Goal: Information Seeking & Learning: Learn about a topic

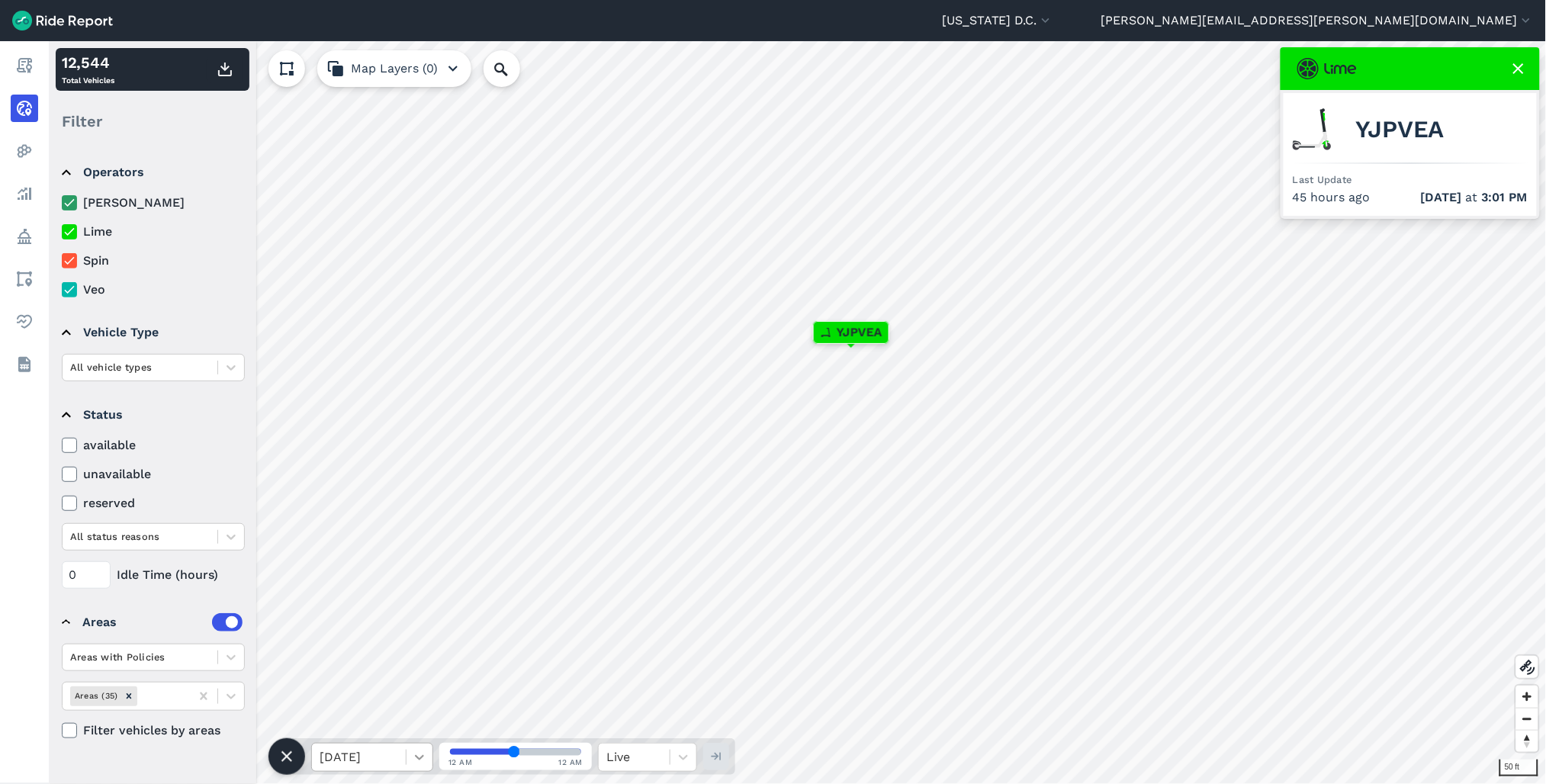
click at [413, 760] on icon at bounding box center [420, 758] width 15 height 15
click at [378, 721] on div "[DATE]" at bounding box center [373, 719] width 122 height 30
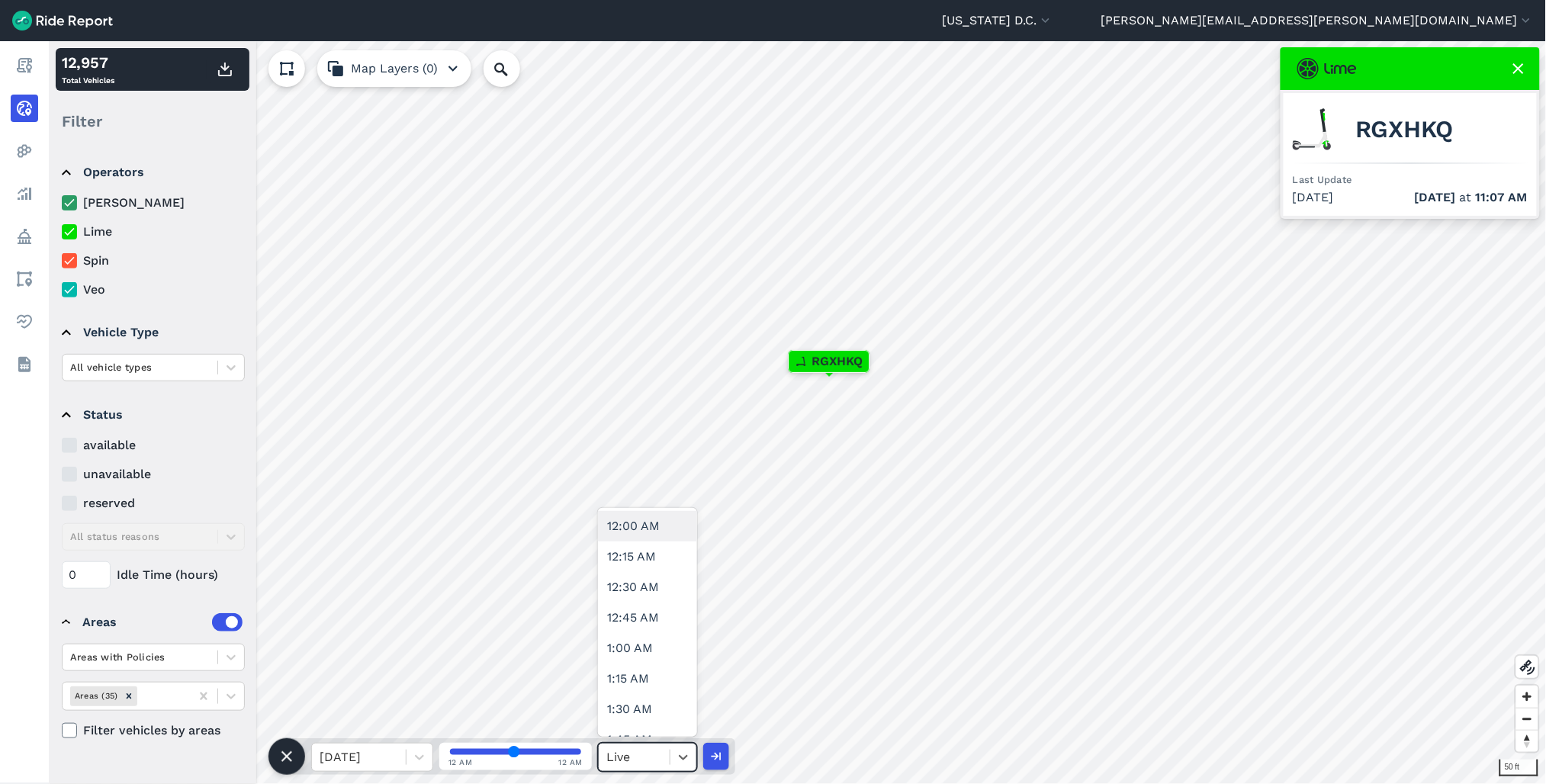
click at [624, 756] on div at bounding box center [634, 757] width 56 height 21
click at [710, 759] on icon "button" at bounding box center [715, 757] width 15 height 15
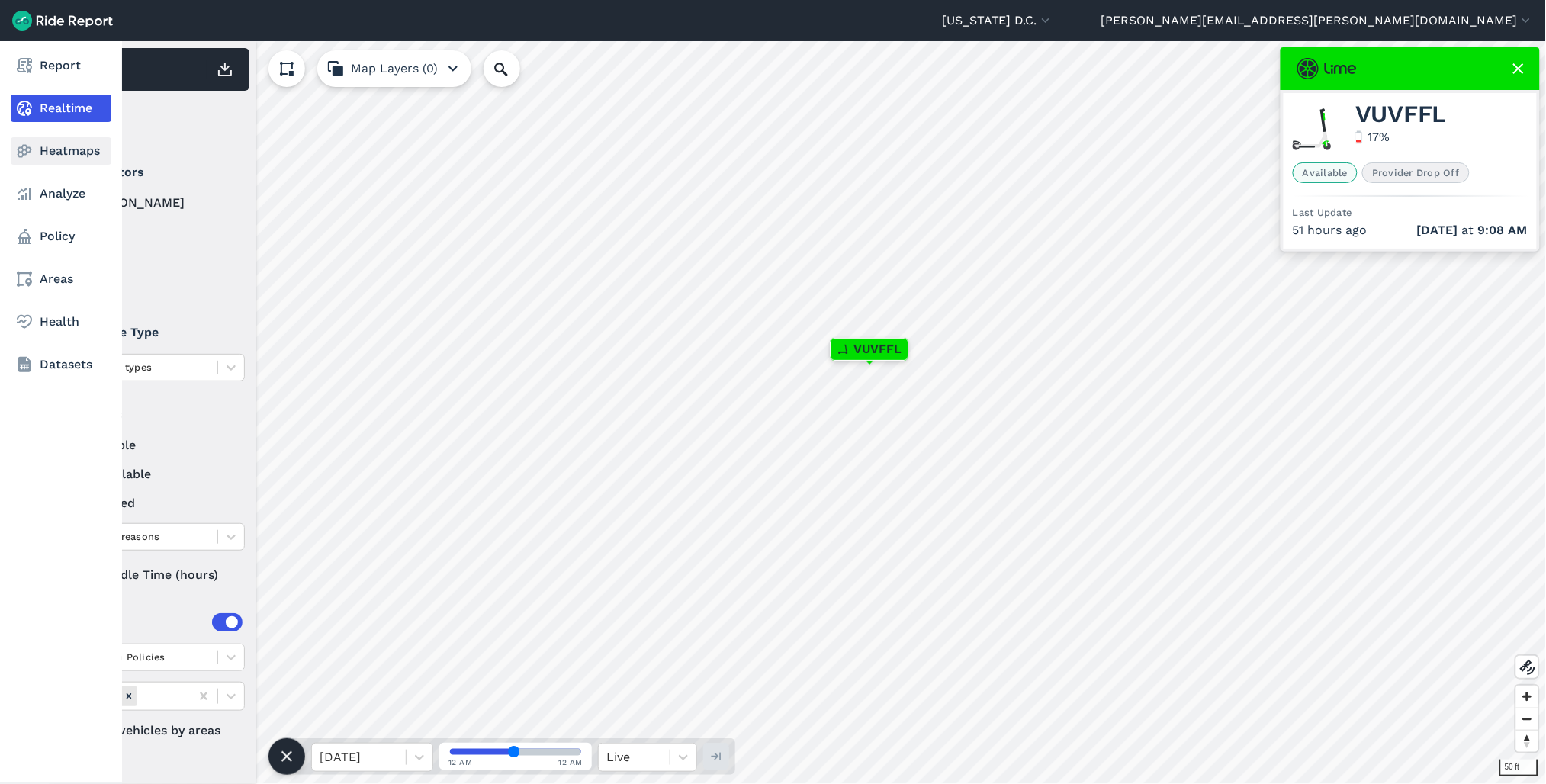
click at [77, 148] on link "Heatmaps" at bounding box center [61, 151] width 101 height 27
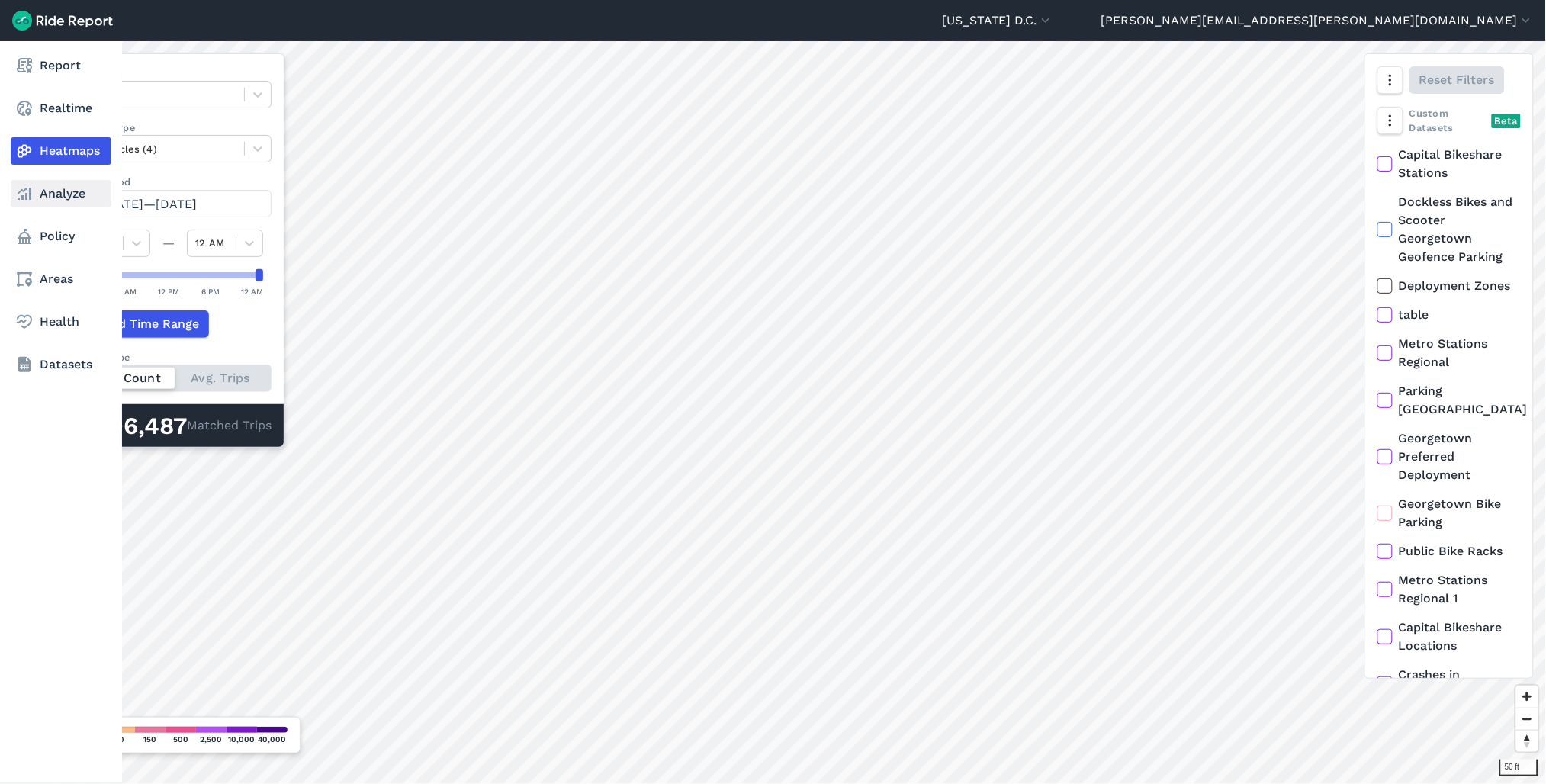
click at [67, 199] on link "Analyze" at bounding box center [61, 194] width 101 height 27
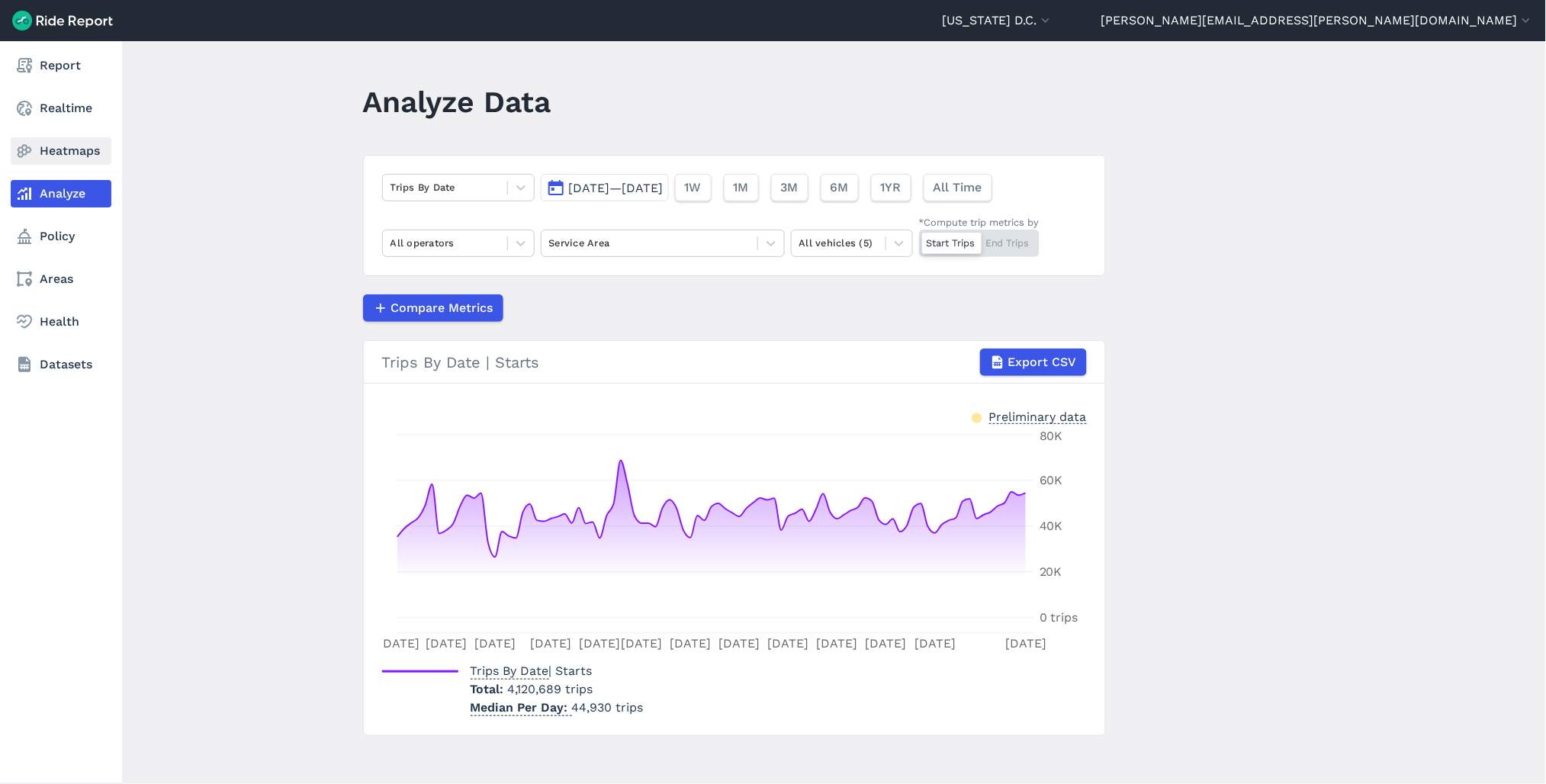
click at [74, 152] on link "Heatmaps" at bounding box center [61, 151] width 101 height 27
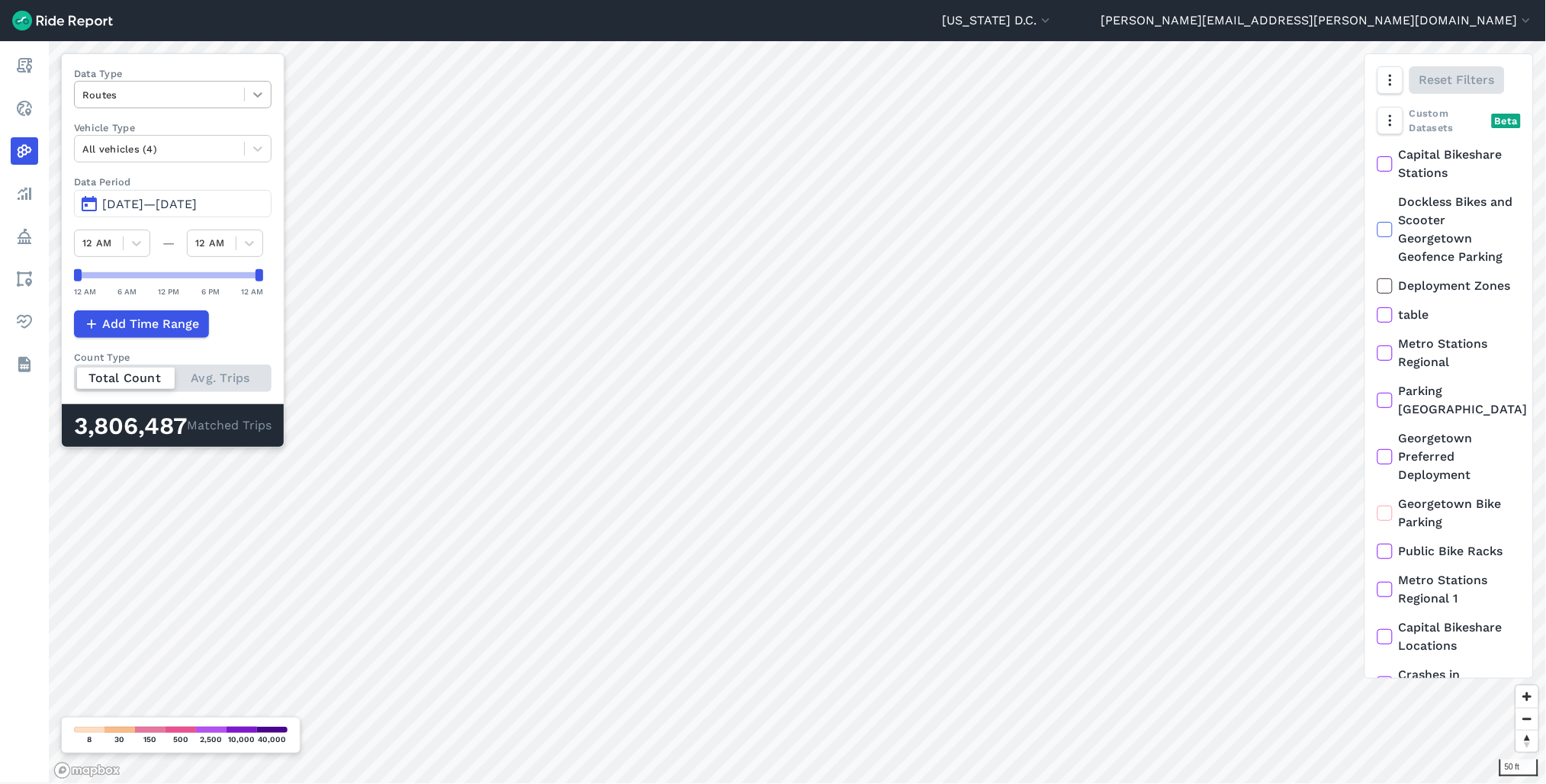
click at [247, 96] on div at bounding box center [257, 94] width 26 height 26
click at [243, 102] on div "Routes" at bounding box center [159, 95] width 169 height 24
click at [265, 101] on div at bounding box center [257, 94] width 26 height 26
click at [208, 189] on div "Curb Events" at bounding box center [172, 185] width 197 height 27
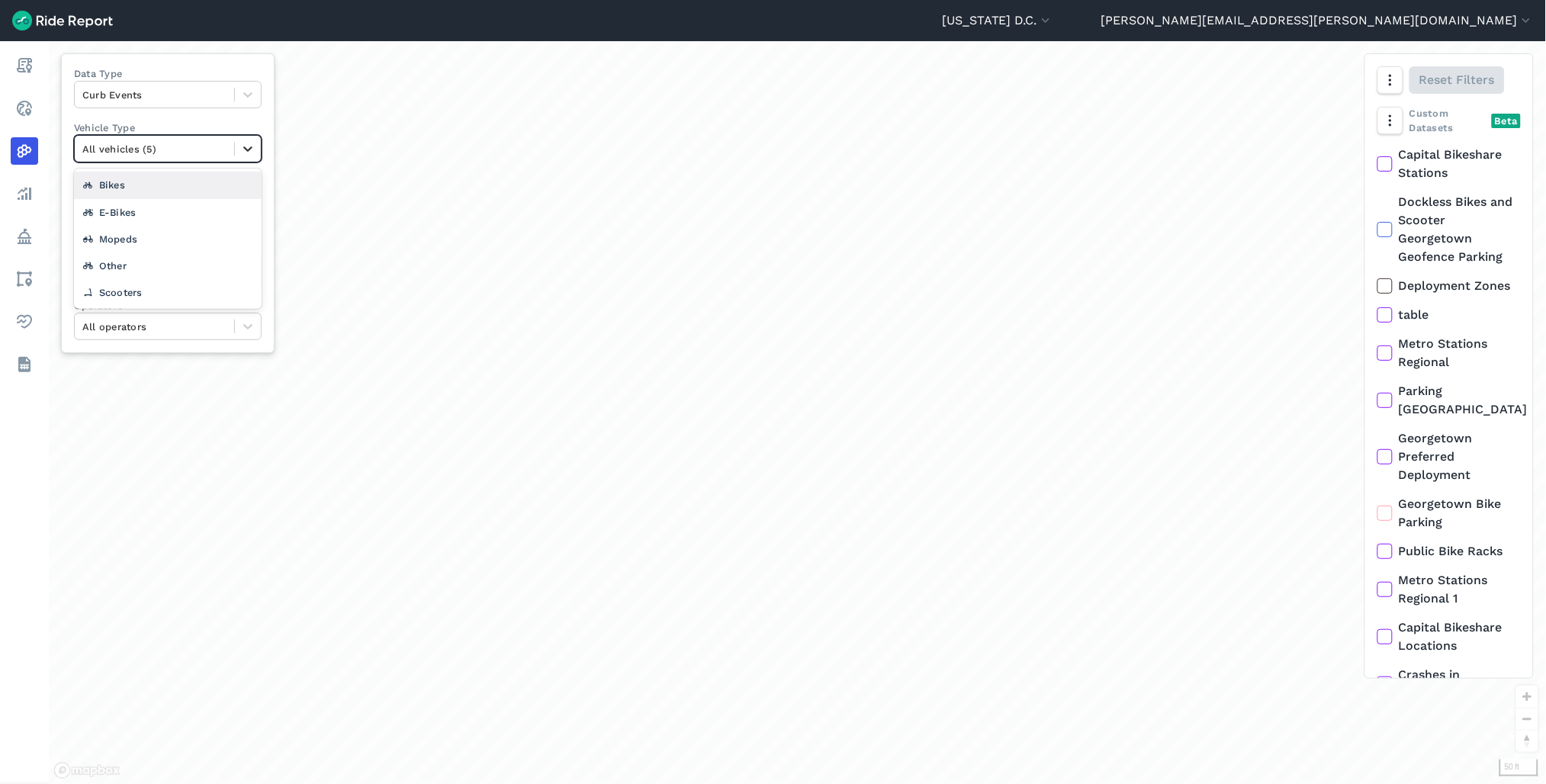
click at [257, 149] on div at bounding box center [248, 148] width 26 height 26
click at [251, 149] on icon at bounding box center [247, 150] width 9 height 5
click at [229, 288] on div "Data Type Curb Events Vehicle Type All vehicles (5) Data Period [DATE]—[DATE] C…" at bounding box center [168, 203] width 213 height 300
click at [192, 212] on button "[DATE]—[DATE]" at bounding box center [168, 203] width 188 height 27
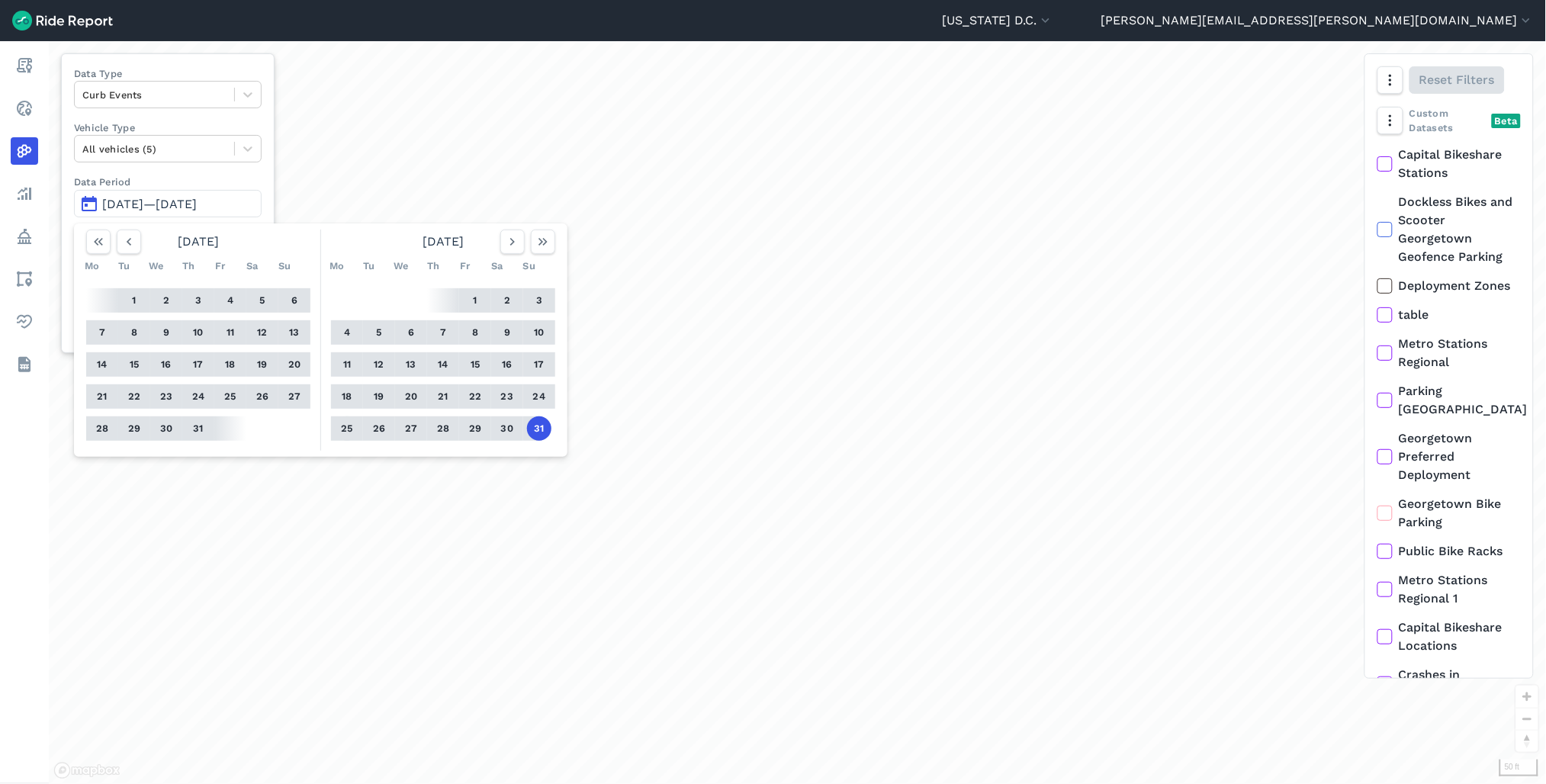
click at [345, 425] on button "25" at bounding box center [347, 428] width 25 height 25
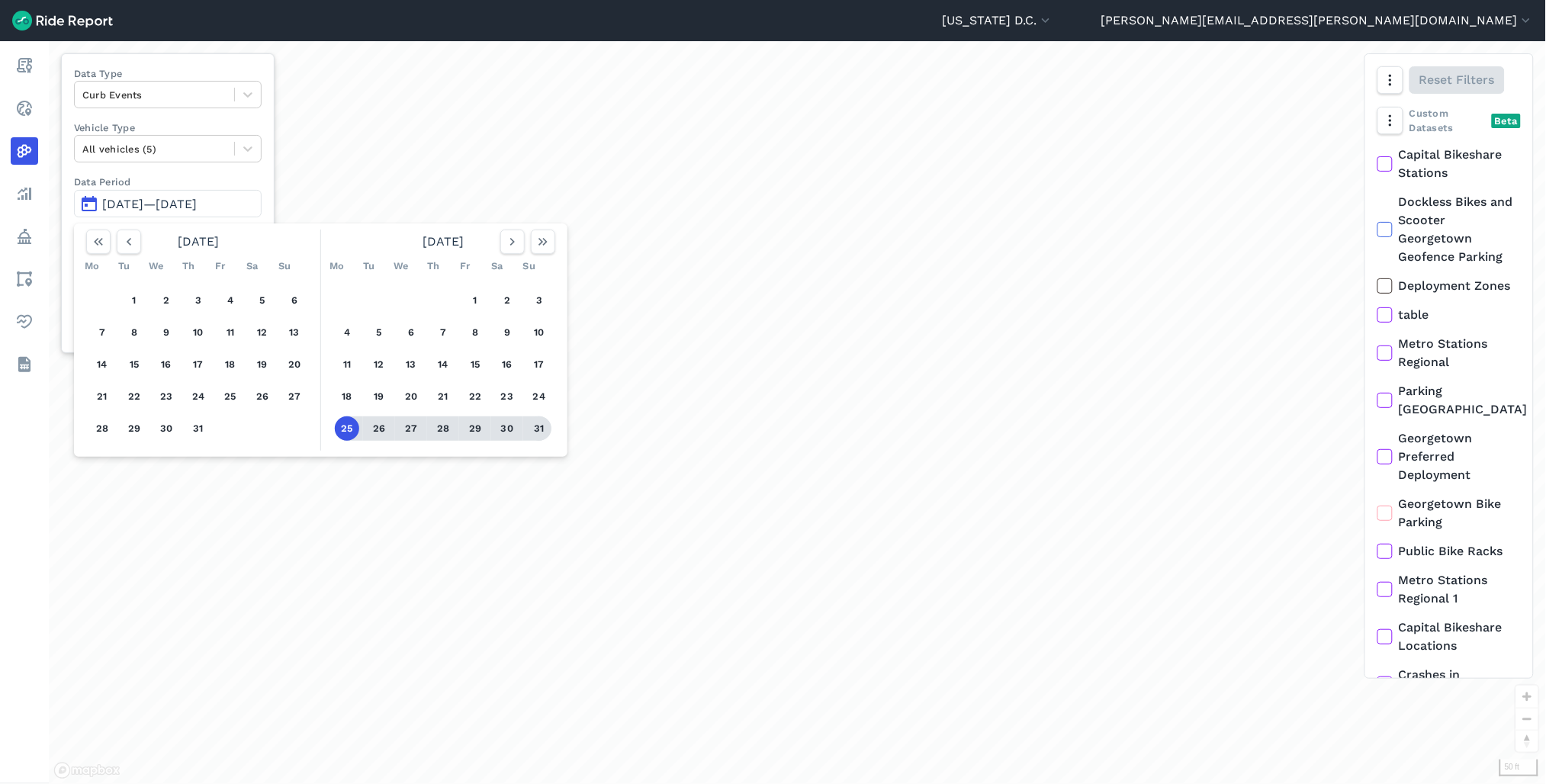
click at [537, 429] on button "31" at bounding box center [539, 428] width 25 height 25
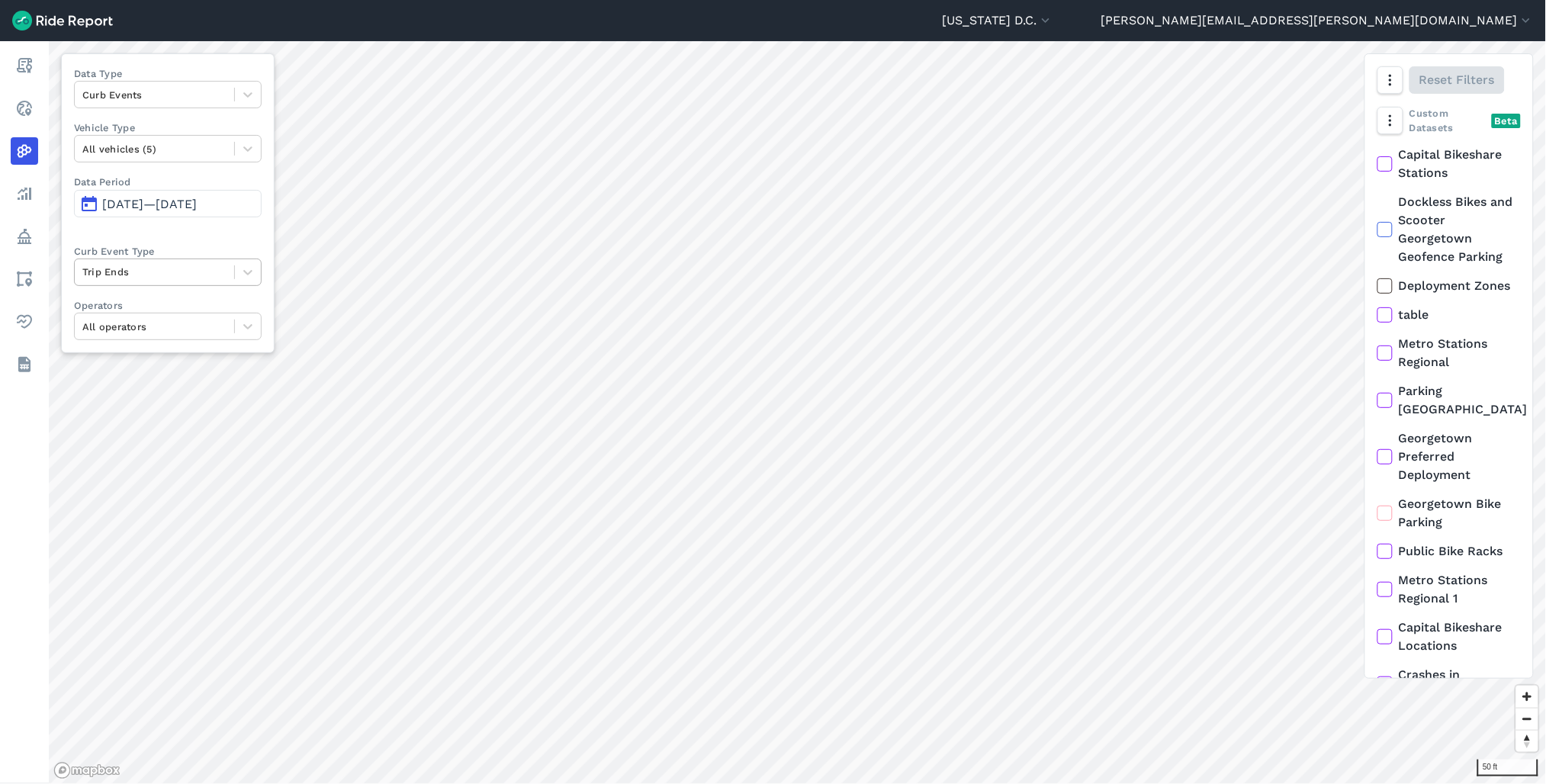
click at [187, 276] on div at bounding box center [154, 272] width 144 height 18
click at [186, 331] on div "Deployments" at bounding box center [168, 335] width 188 height 27
click at [135, 329] on div at bounding box center [154, 327] width 144 height 18
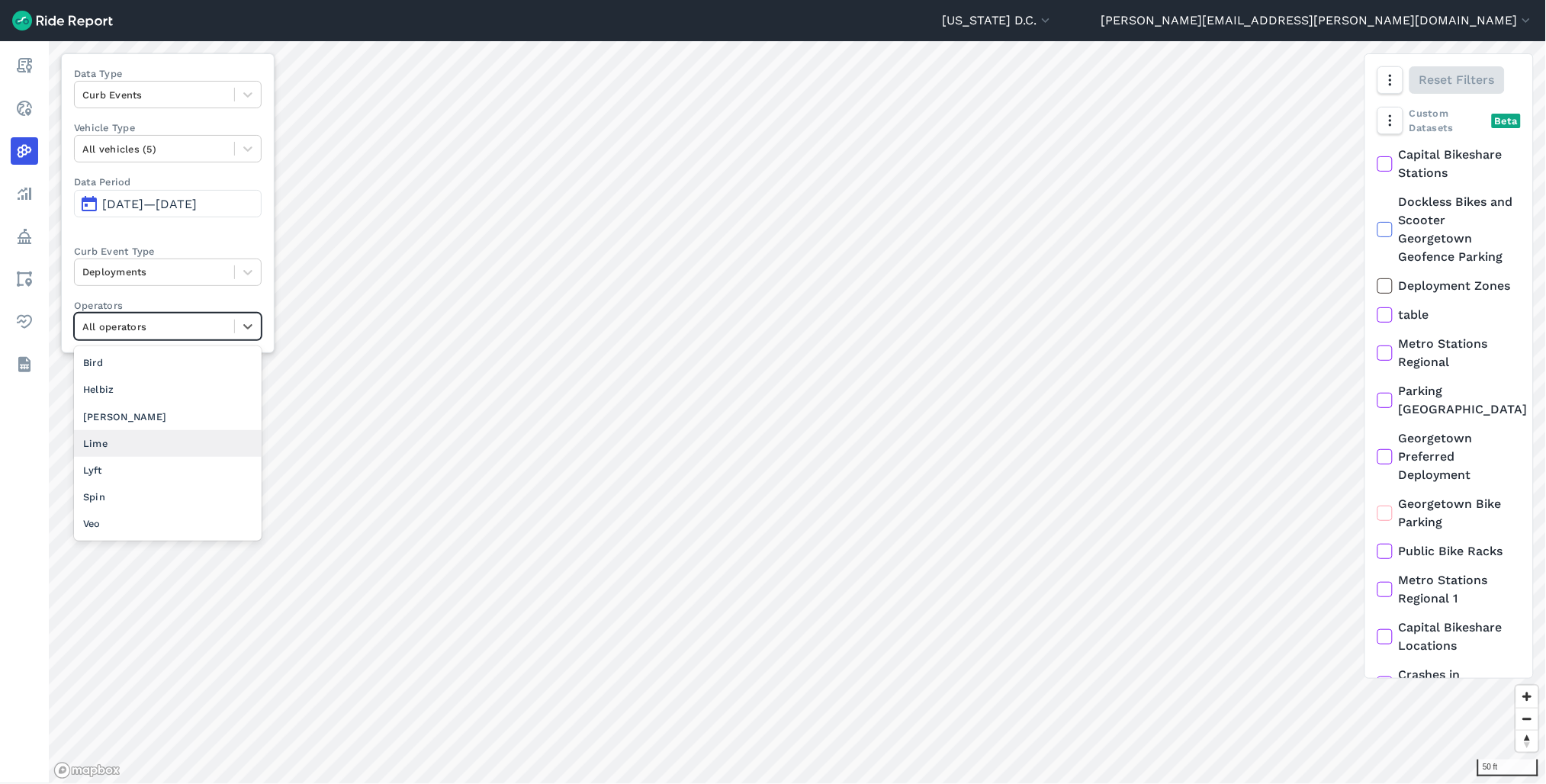
click at [133, 444] on div "Lime" at bounding box center [168, 444] width 188 height 27
click at [202, 323] on div at bounding box center [154, 327] width 144 height 18
click at [165, 362] on div "All operators" at bounding box center [168, 363] width 188 height 27
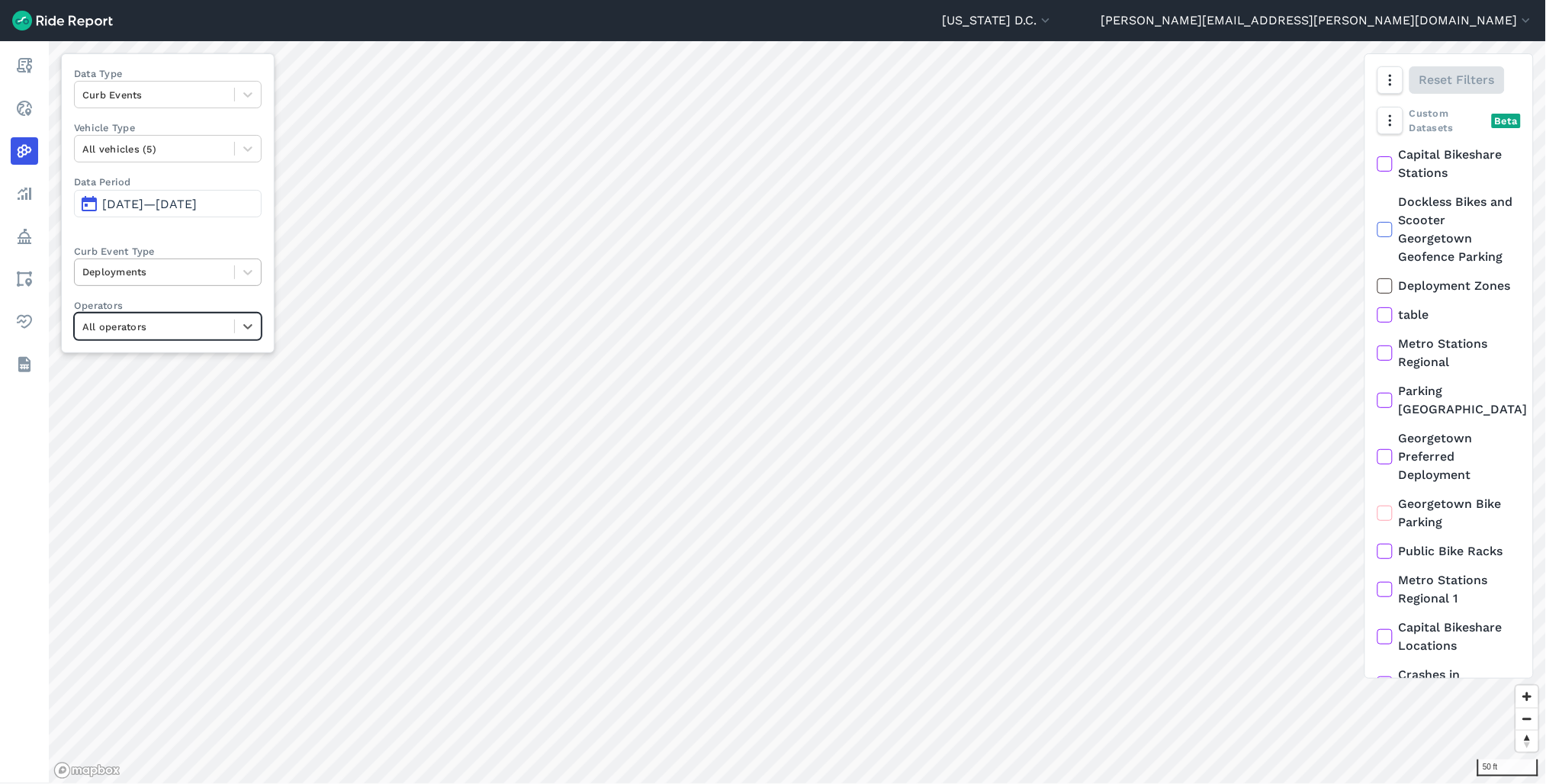
click at [178, 279] on div at bounding box center [154, 272] width 144 height 18
click at [163, 334] on div "Trip Ends" at bounding box center [168, 335] width 188 height 27
click at [248, 274] on div at bounding box center [248, 272] width 26 height 26
click at [202, 331] on div "Deployments" at bounding box center [168, 335] width 188 height 27
click at [248, 214] on button "[DATE]—[DATE]" at bounding box center [168, 203] width 188 height 27
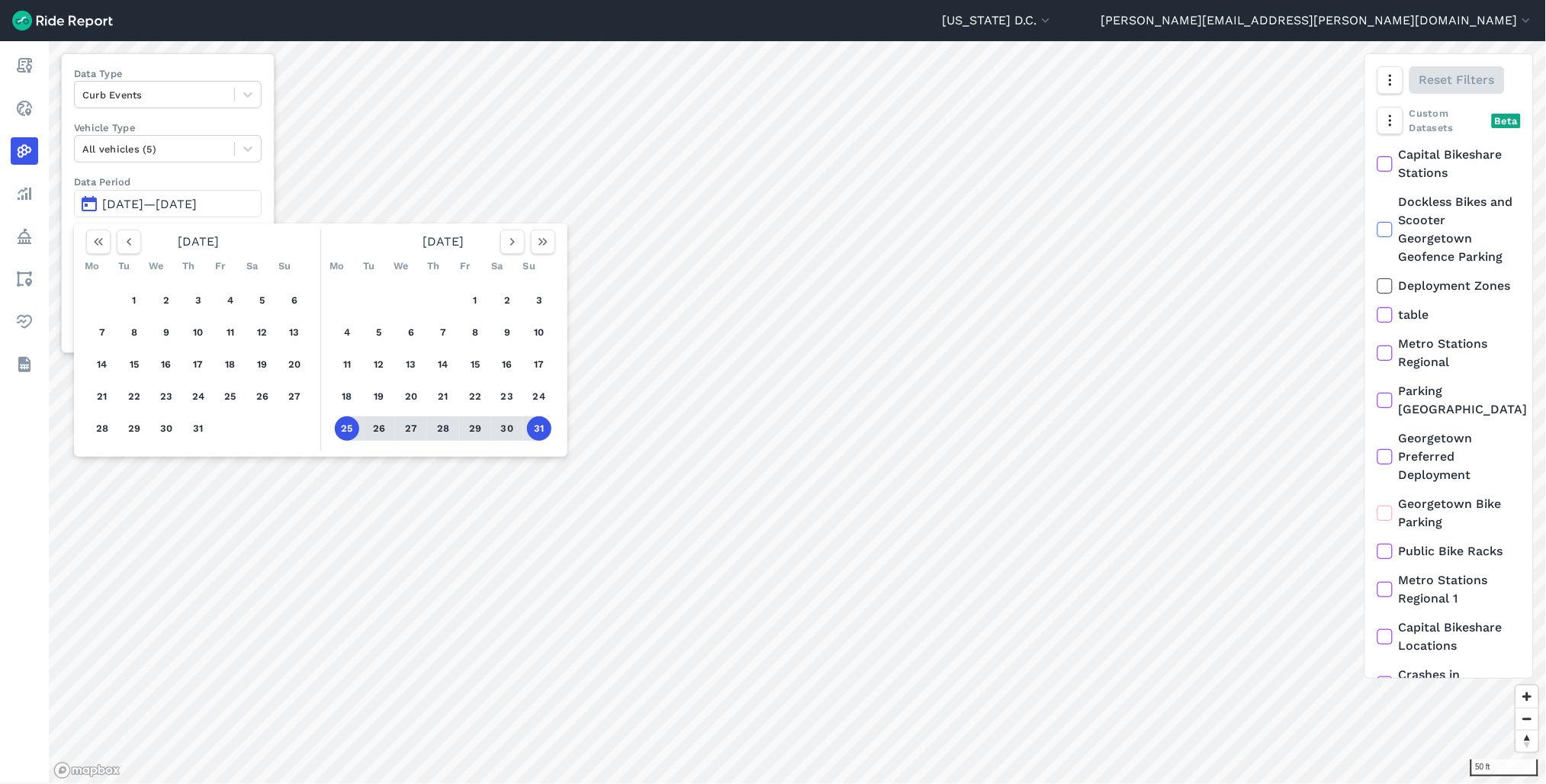
click at [540, 422] on button "31" at bounding box center [539, 428] width 25 height 25
click at [251, 178] on label "Data Period" at bounding box center [168, 181] width 188 height 14
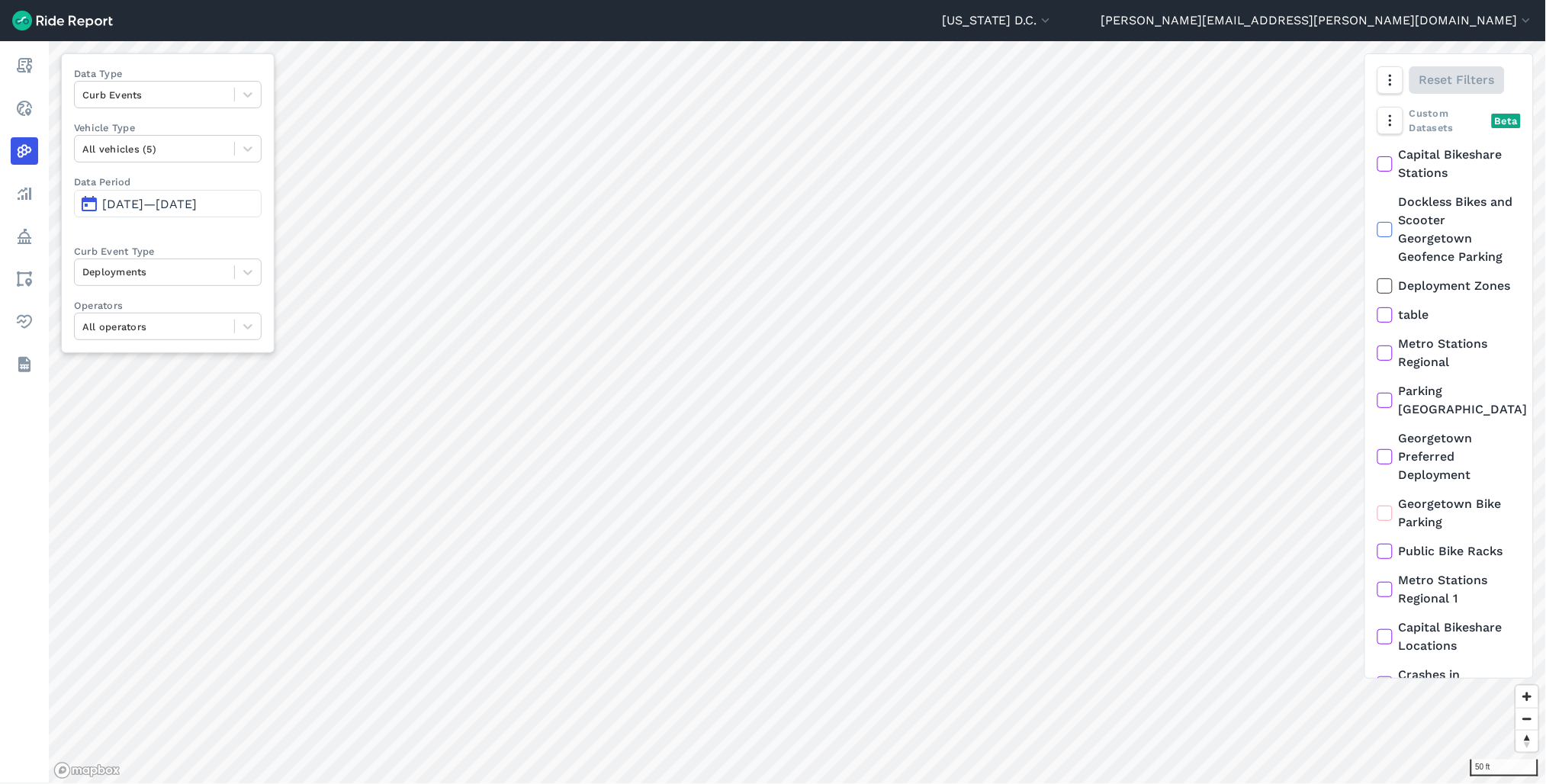
click at [196, 209] on span "[DATE]—[DATE]" at bounding box center [150, 203] width 95 height 14
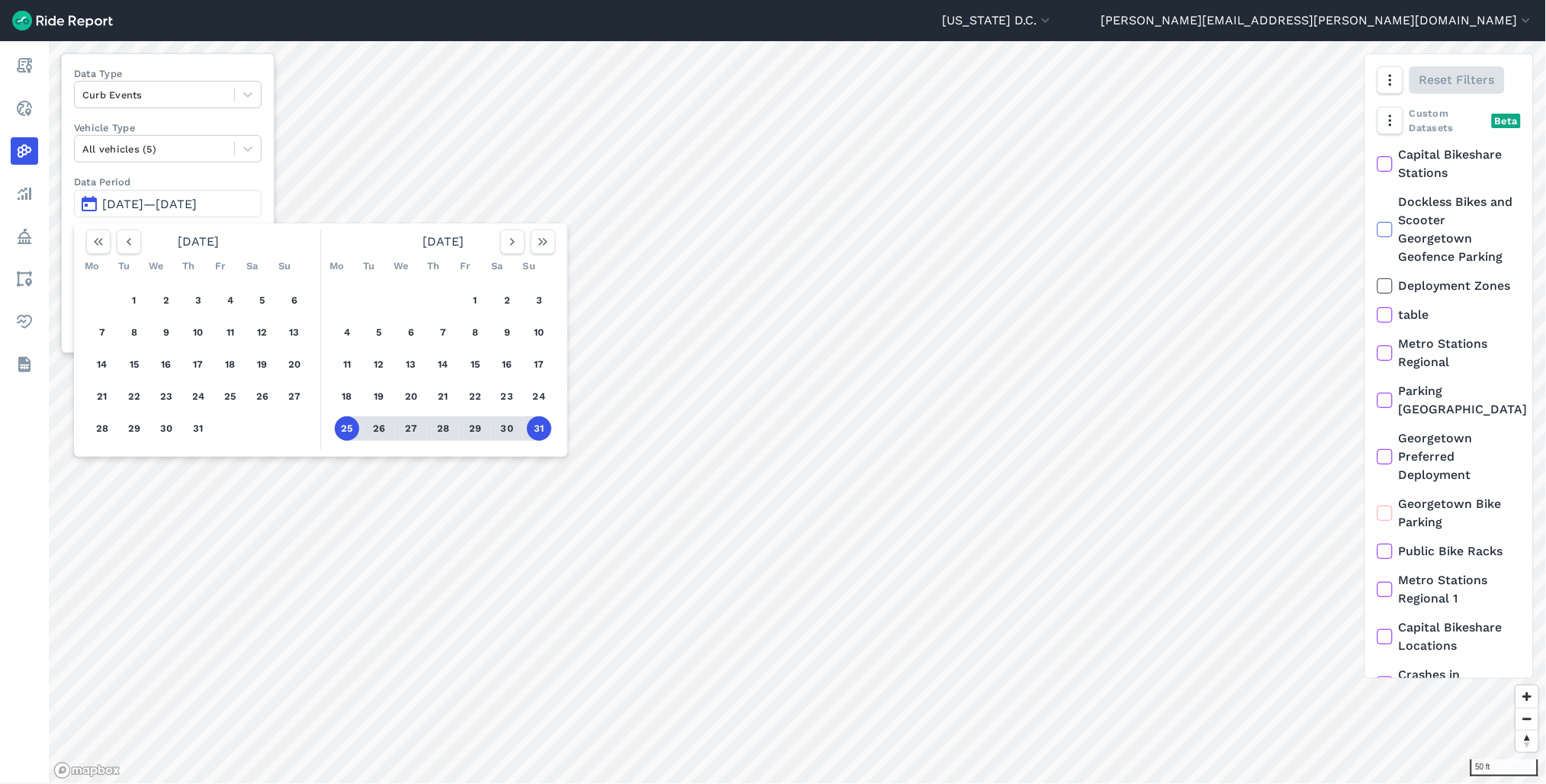
click at [544, 422] on button "31" at bounding box center [539, 428] width 25 height 25
click at [539, 424] on button "31" at bounding box center [539, 428] width 25 height 25
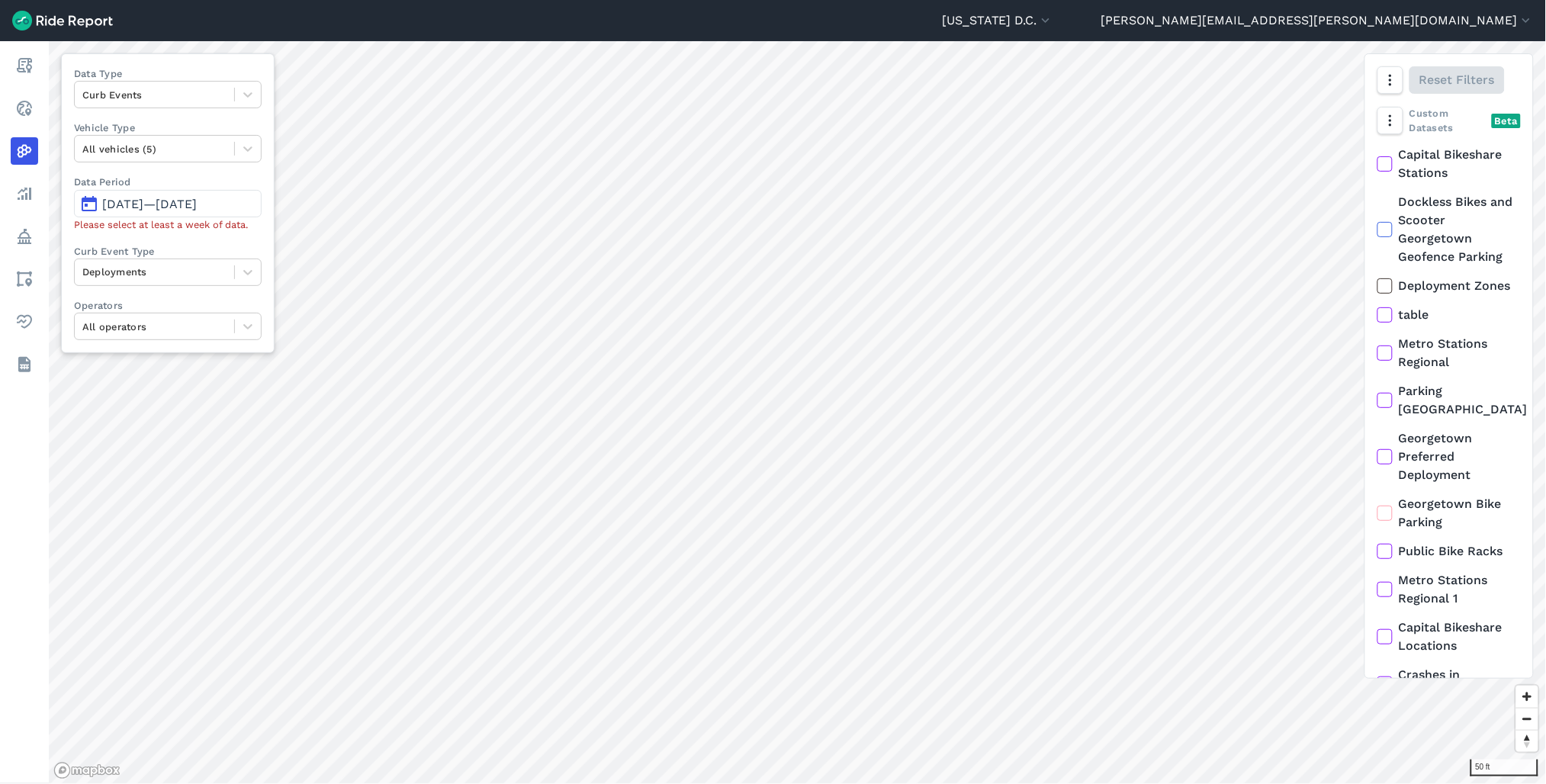
click at [196, 206] on span "[DATE]—[DATE]" at bounding box center [150, 203] width 95 height 14
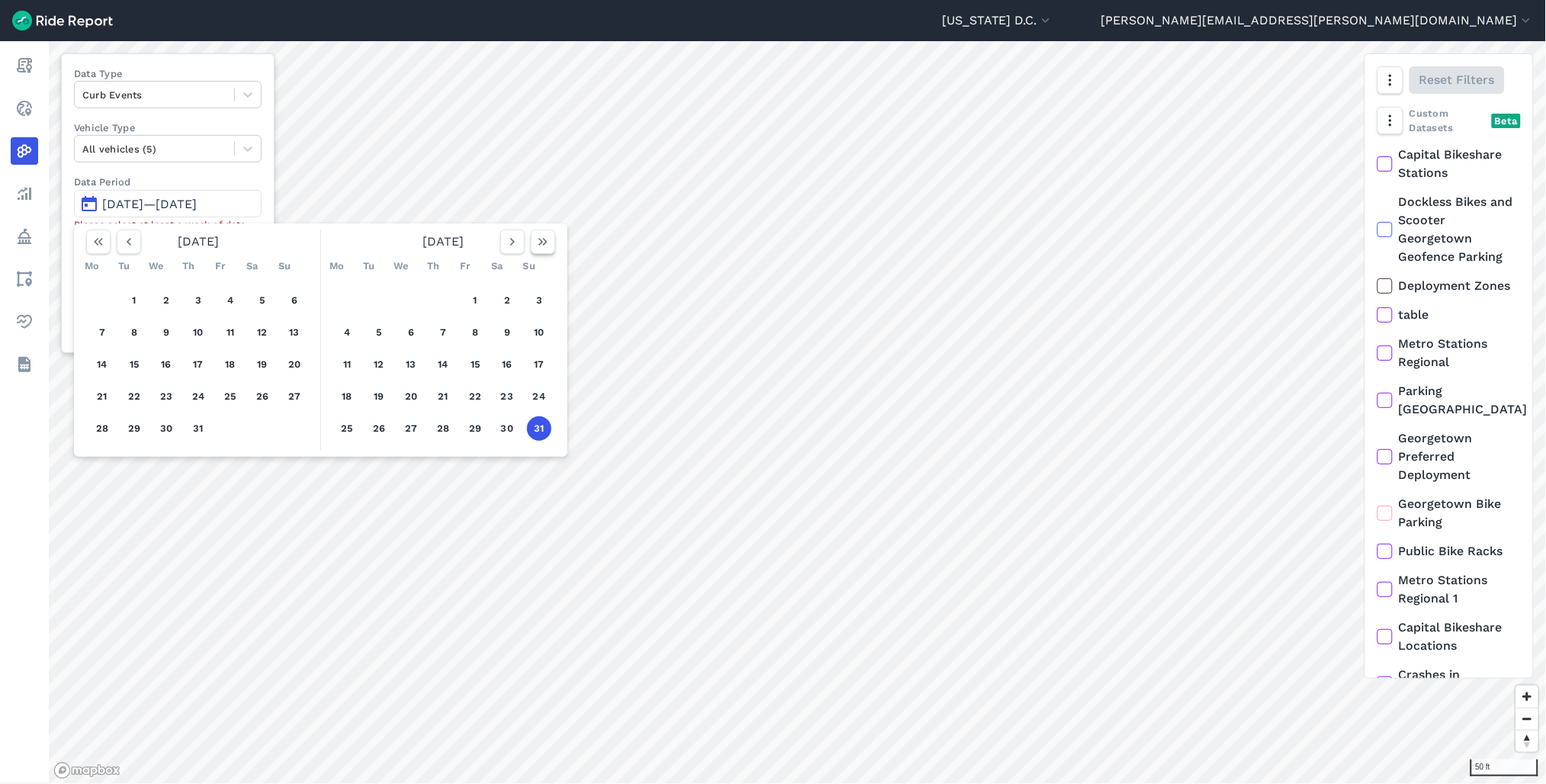
click at [543, 246] on icon "button" at bounding box center [544, 242] width 15 height 15
click at [140, 426] on button "26" at bounding box center [134, 428] width 25 height 25
click at [347, 302] on button "1" at bounding box center [347, 301] width 25 height 25
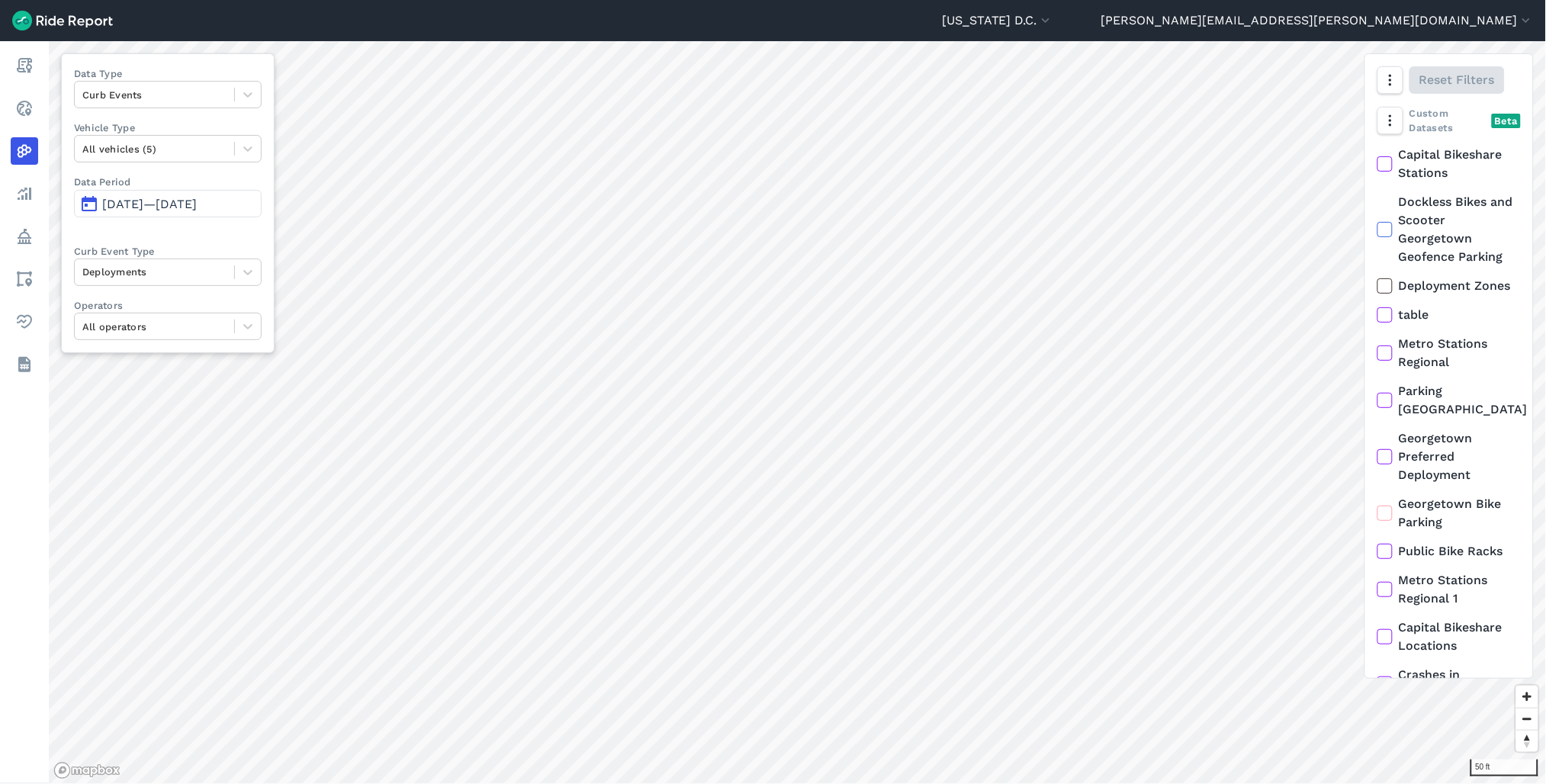
click at [200, 216] on button "[DATE]—[DATE]" at bounding box center [168, 203] width 188 height 27
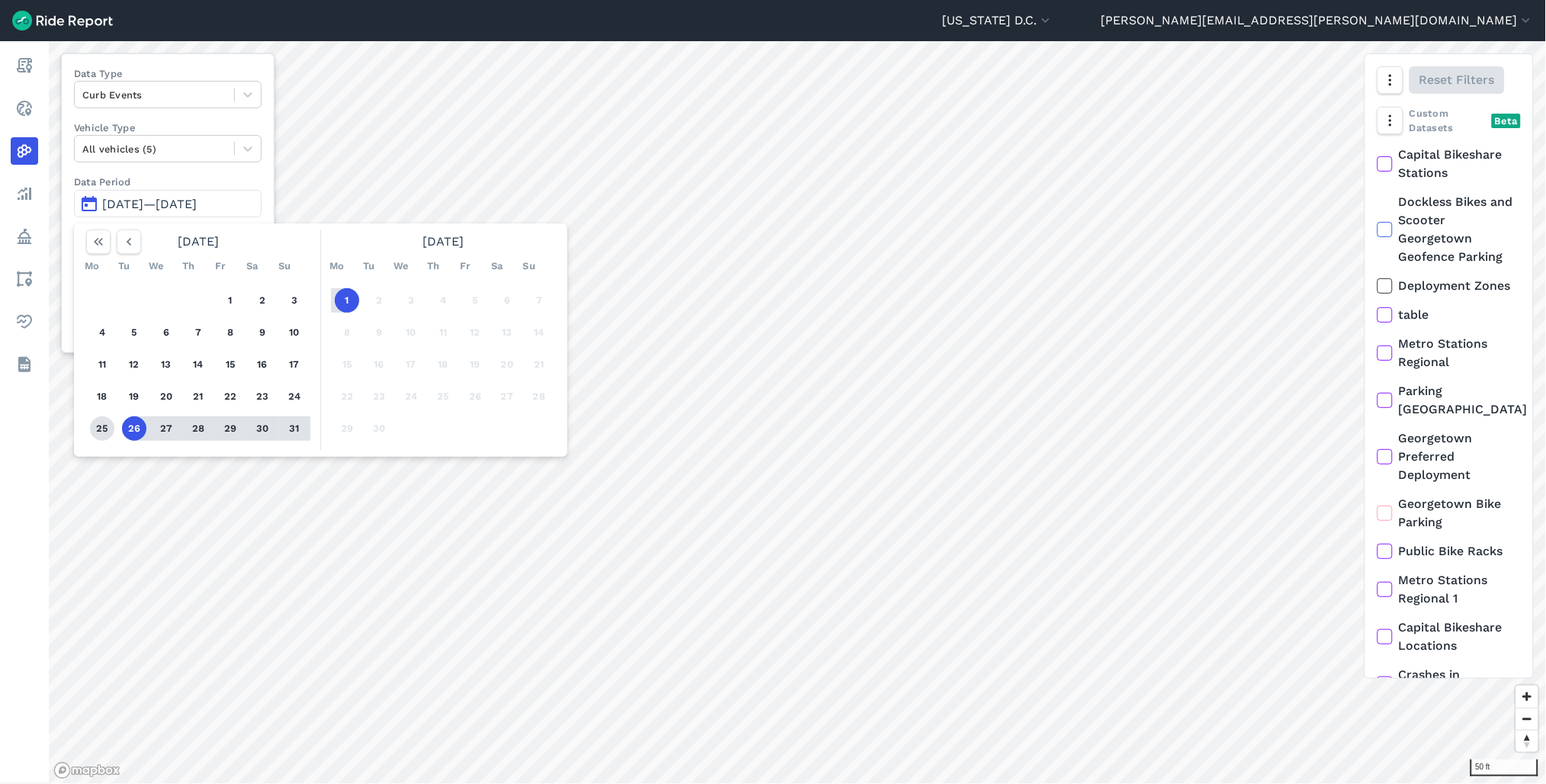
click at [100, 429] on button "25" at bounding box center [102, 428] width 25 height 25
click at [347, 300] on button "1" at bounding box center [347, 301] width 25 height 25
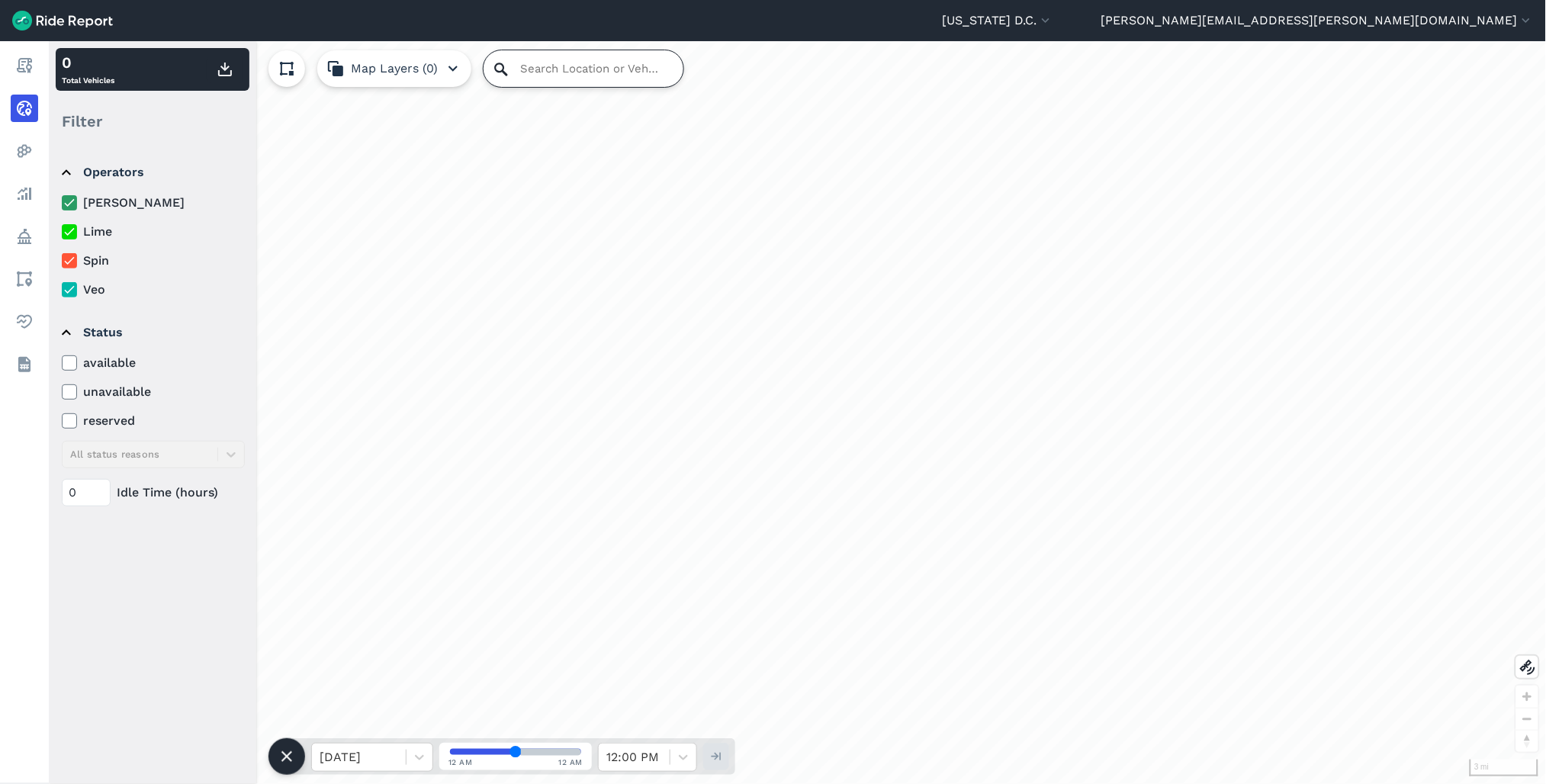
click at [568, 71] on input "Search Location or Vehicles" at bounding box center [583, 68] width 200 height 36
paste input "RZA-CJR"
type input "RZA-CJR"
click at [584, 72] on input "RZA-CJR" at bounding box center [583, 68] width 200 height 36
click at [549, 63] on input "Search Location or Vehicles" at bounding box center [583, 68] width 200 height 36
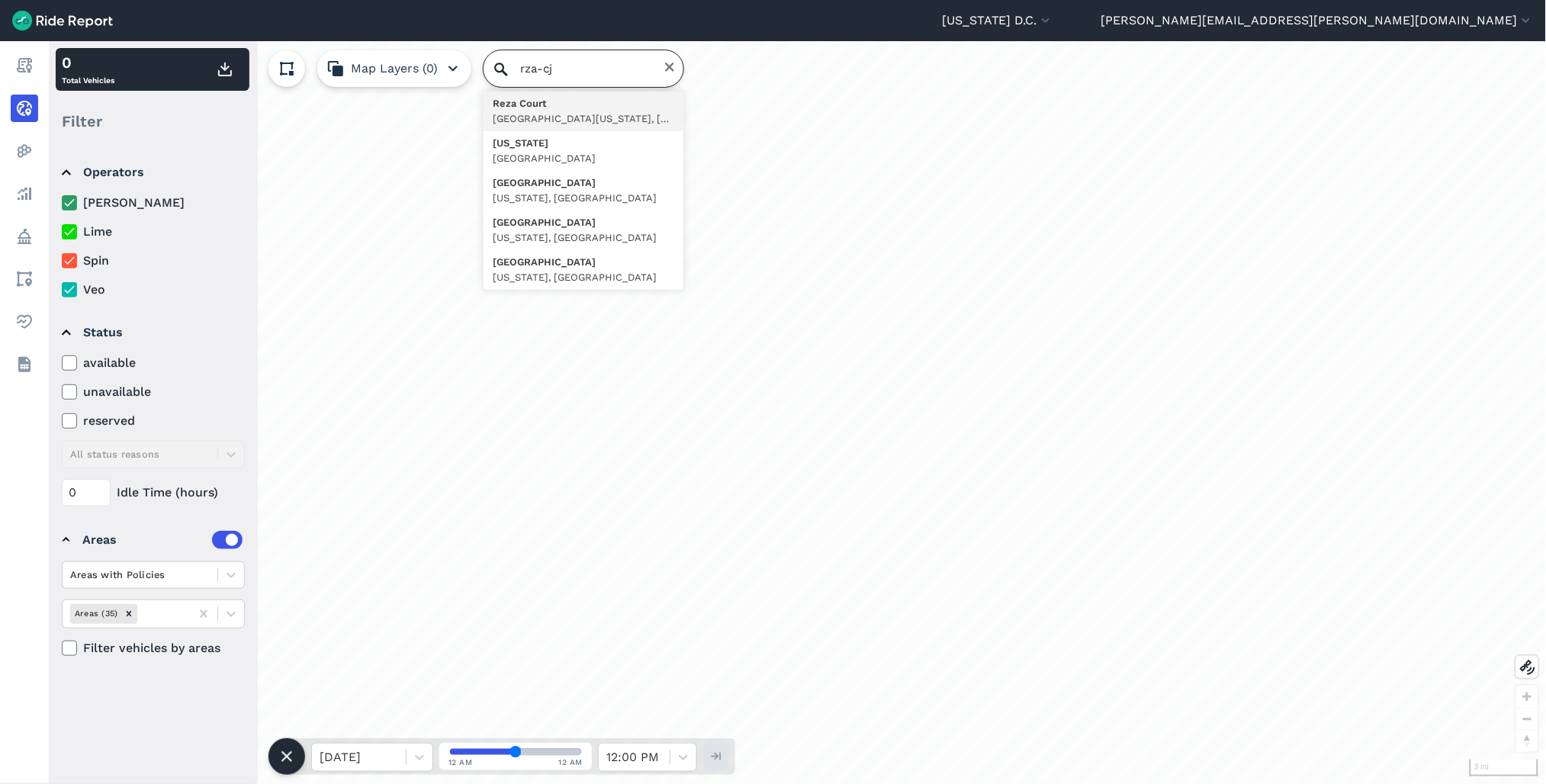
type input "rza-cjr"
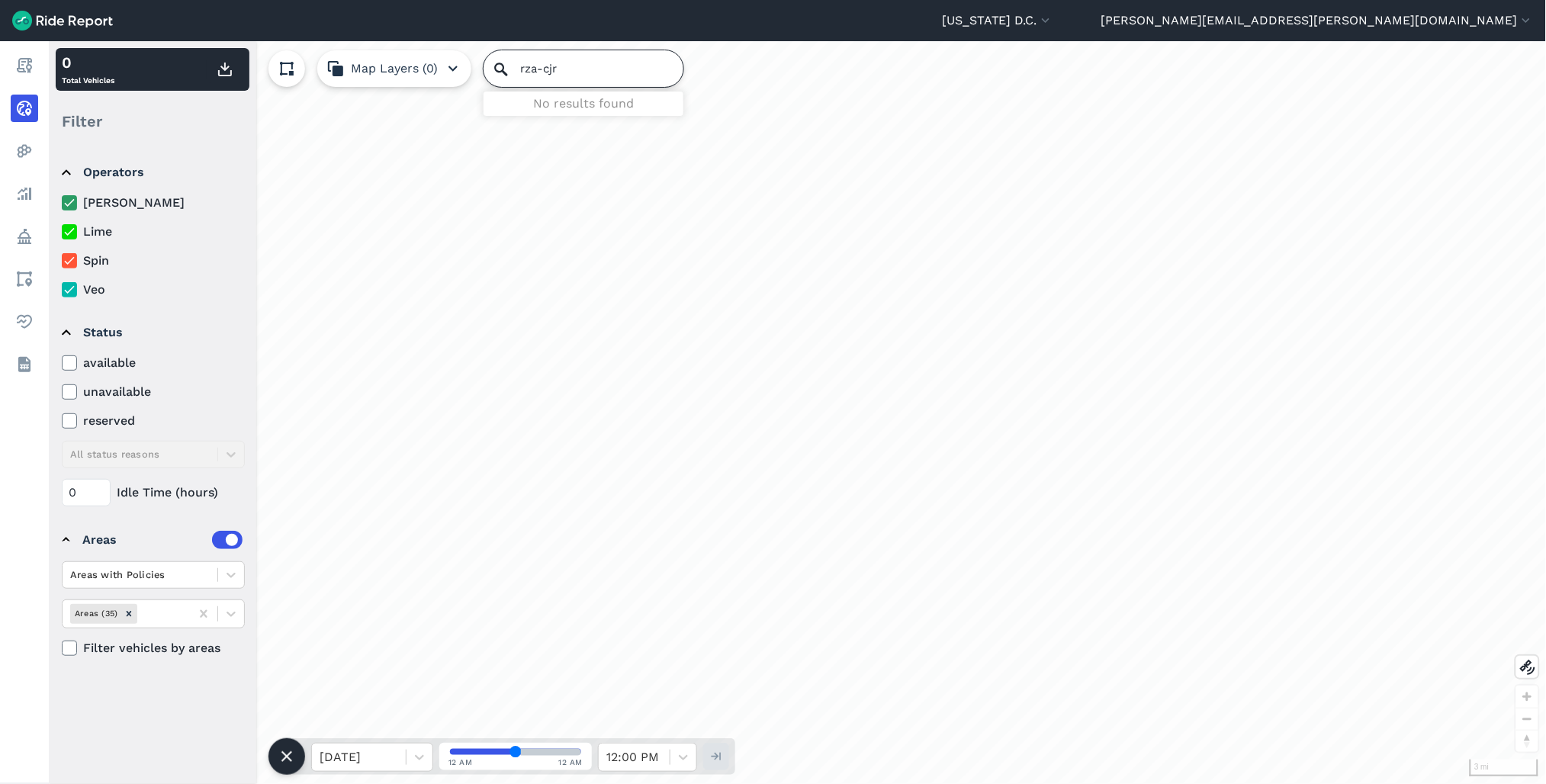
click at [590, 65] on input "rza-cjr" at bounding box center [583, 68] width 200 height 36
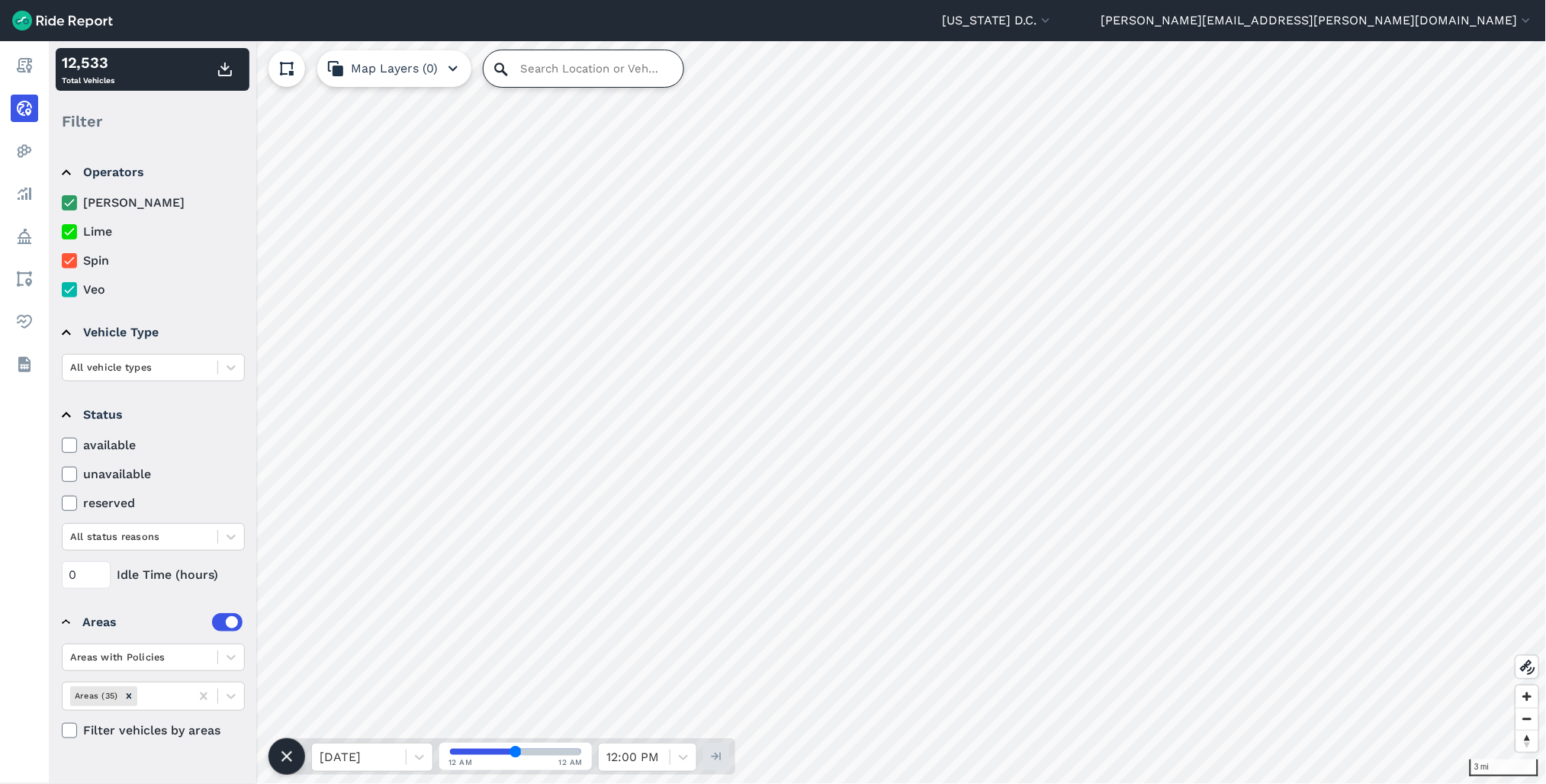
click at [546, 70] on input "Search Location or Vehicles" at bounding box center [583, 68] width 200 height 36
click at [561, 71] on input "Search Location or Vehicles" at bounding box center [583, 68] width 200 height 36
type input "rza"
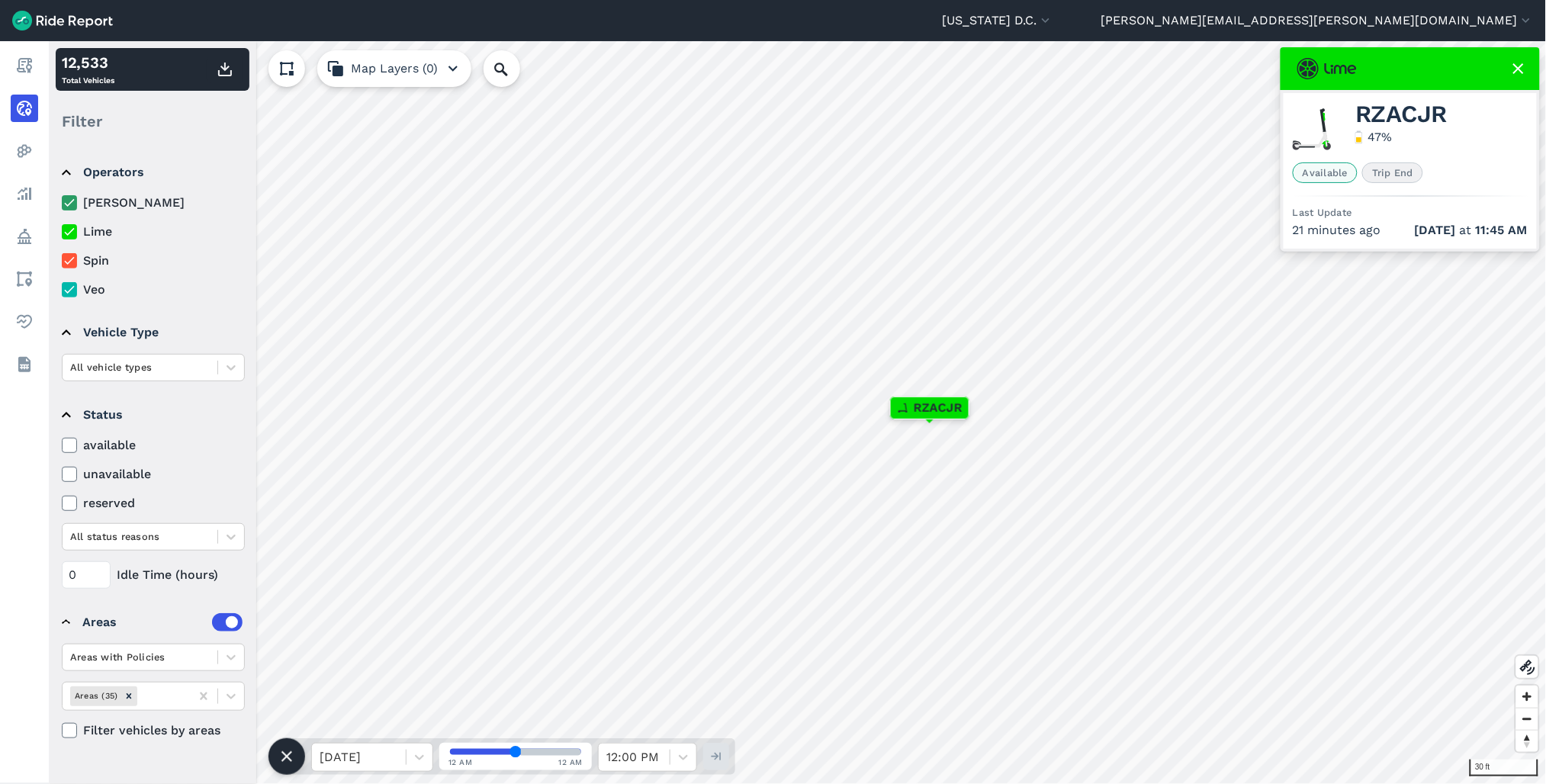
click at [1522, 66] on icon at bounding box center [1519, 69] width 19 height 19
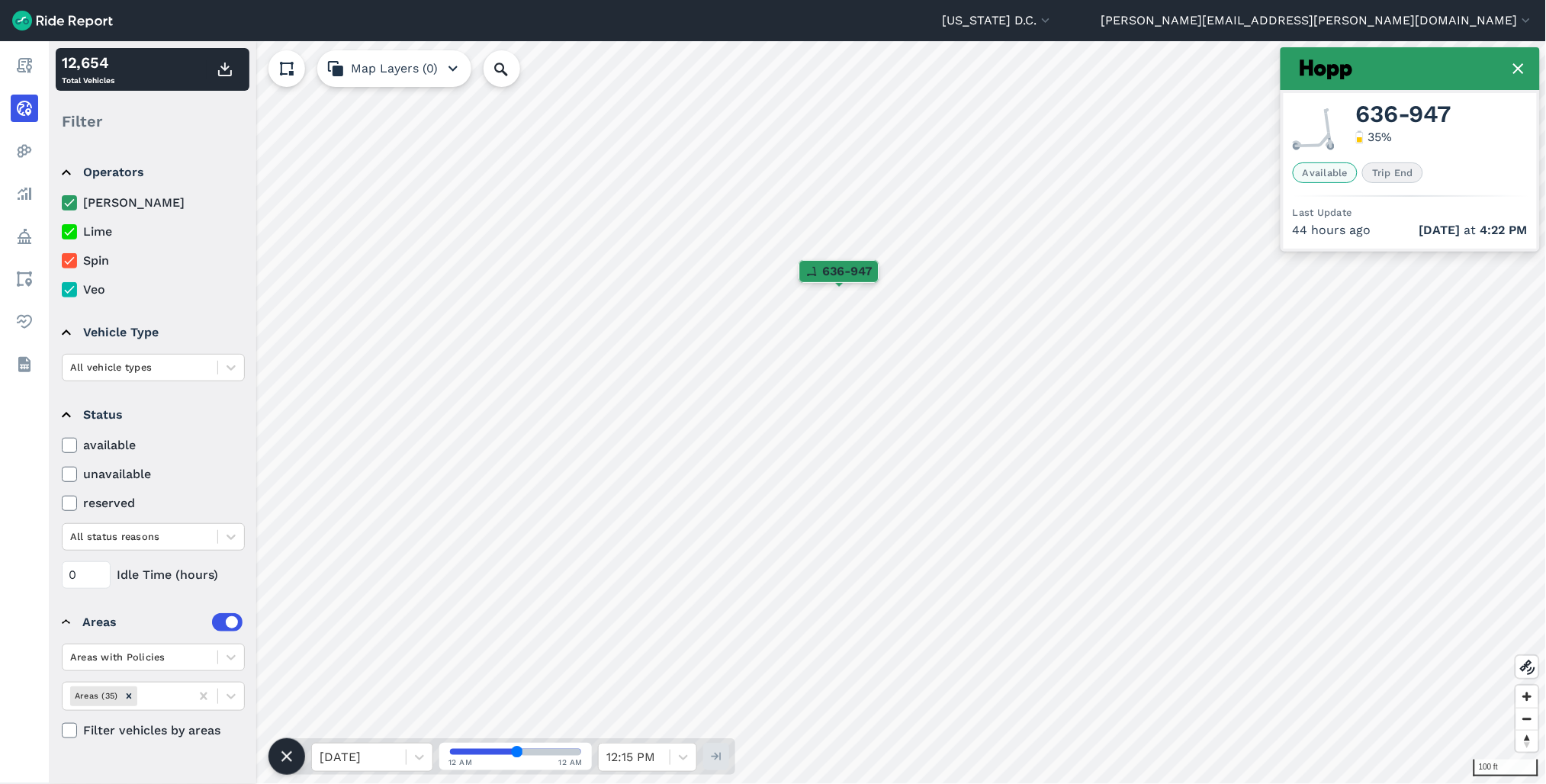
click at [1518, 69] on use at bounding box center [1519, 69] width 11 height 11
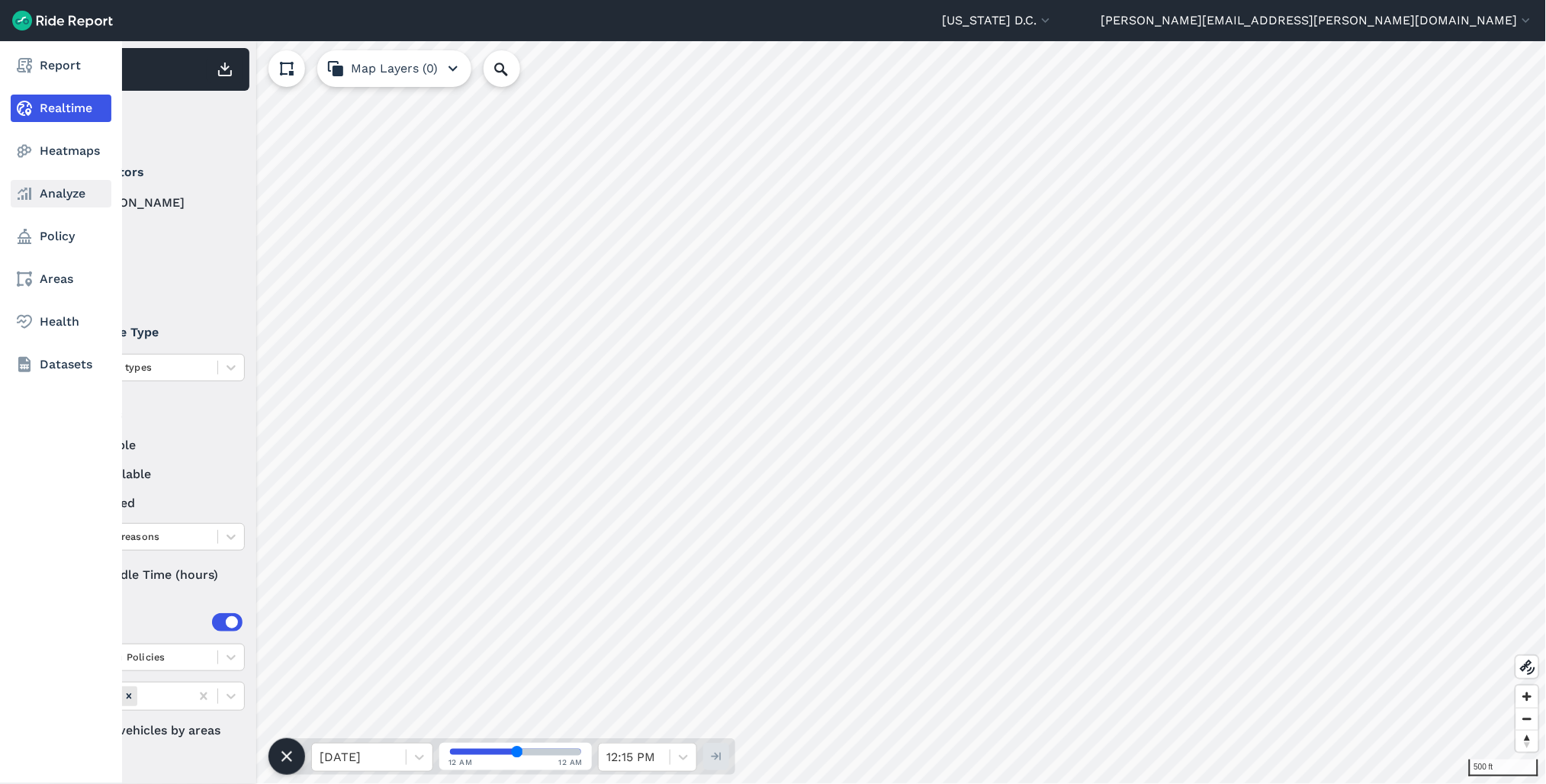
click at [42, 194] on link "Analyze" at bounding box center [61, 194] width 101 height 27
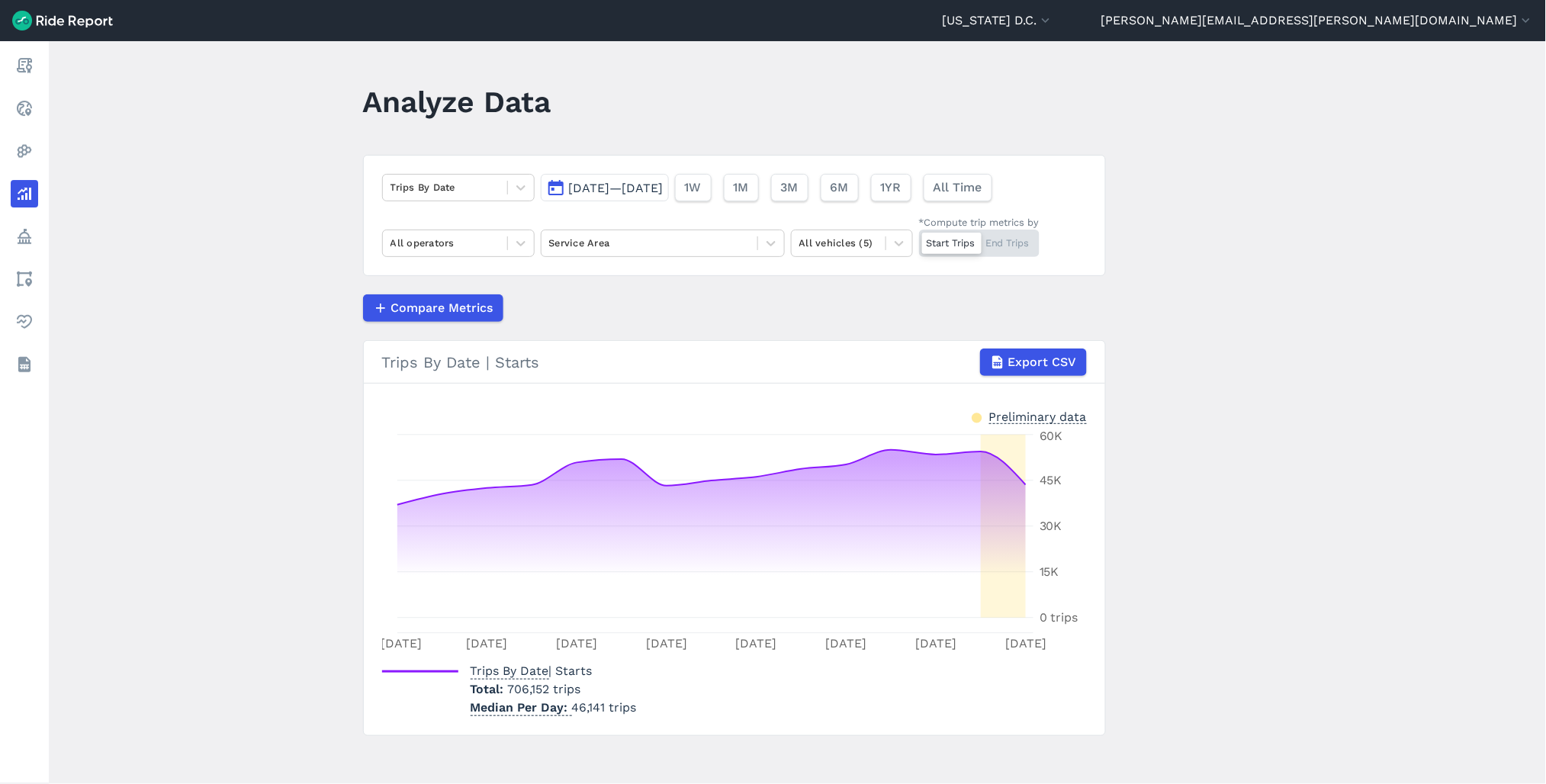
click at [590, 192] on span "Aug 18, 2025—Sep 1, 2025" at bounding box center [616, 188] width 95 height 14
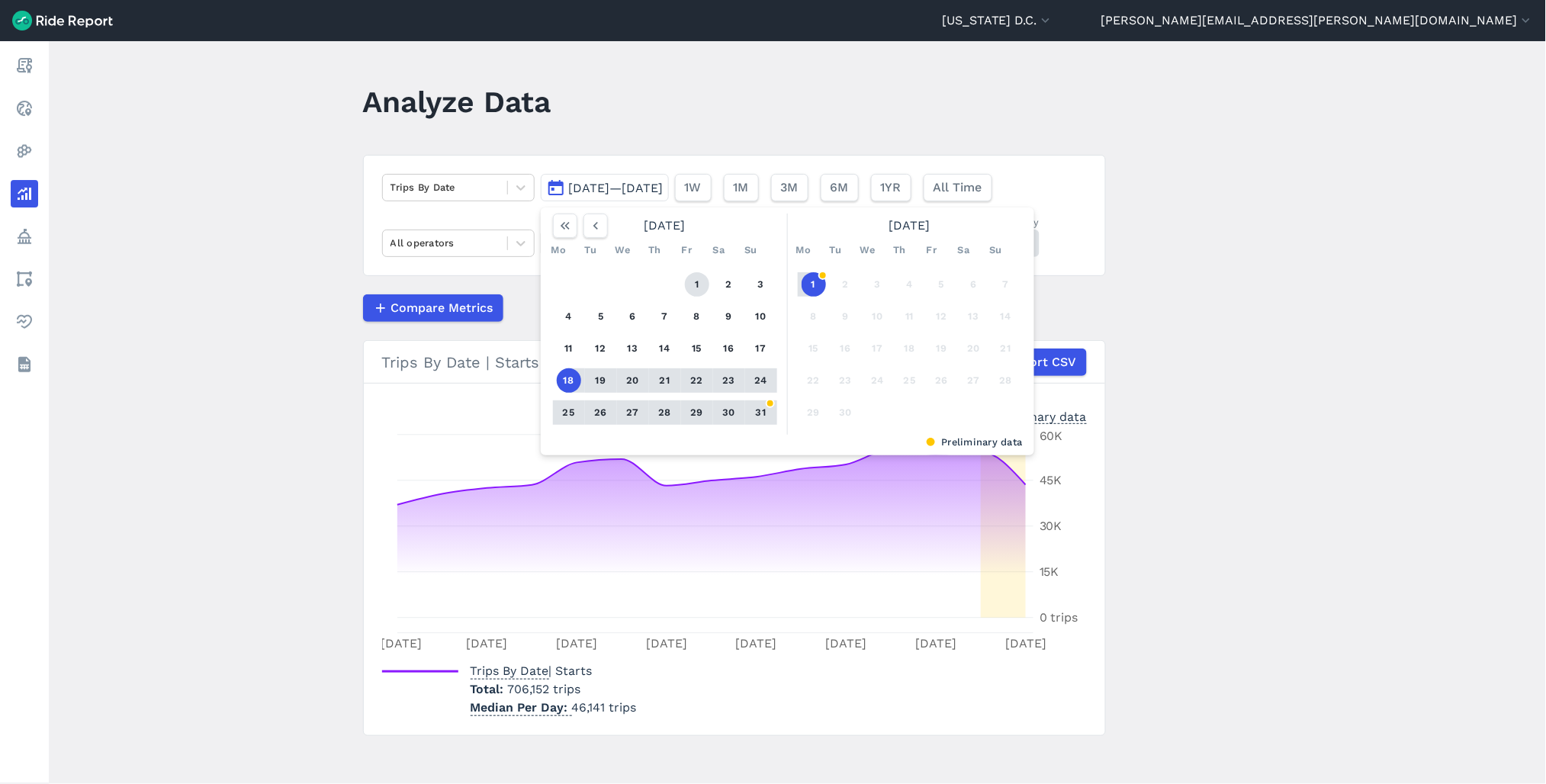
click at [694, 284] on button "1" at bounding box center [697, 284] width 25 height 25
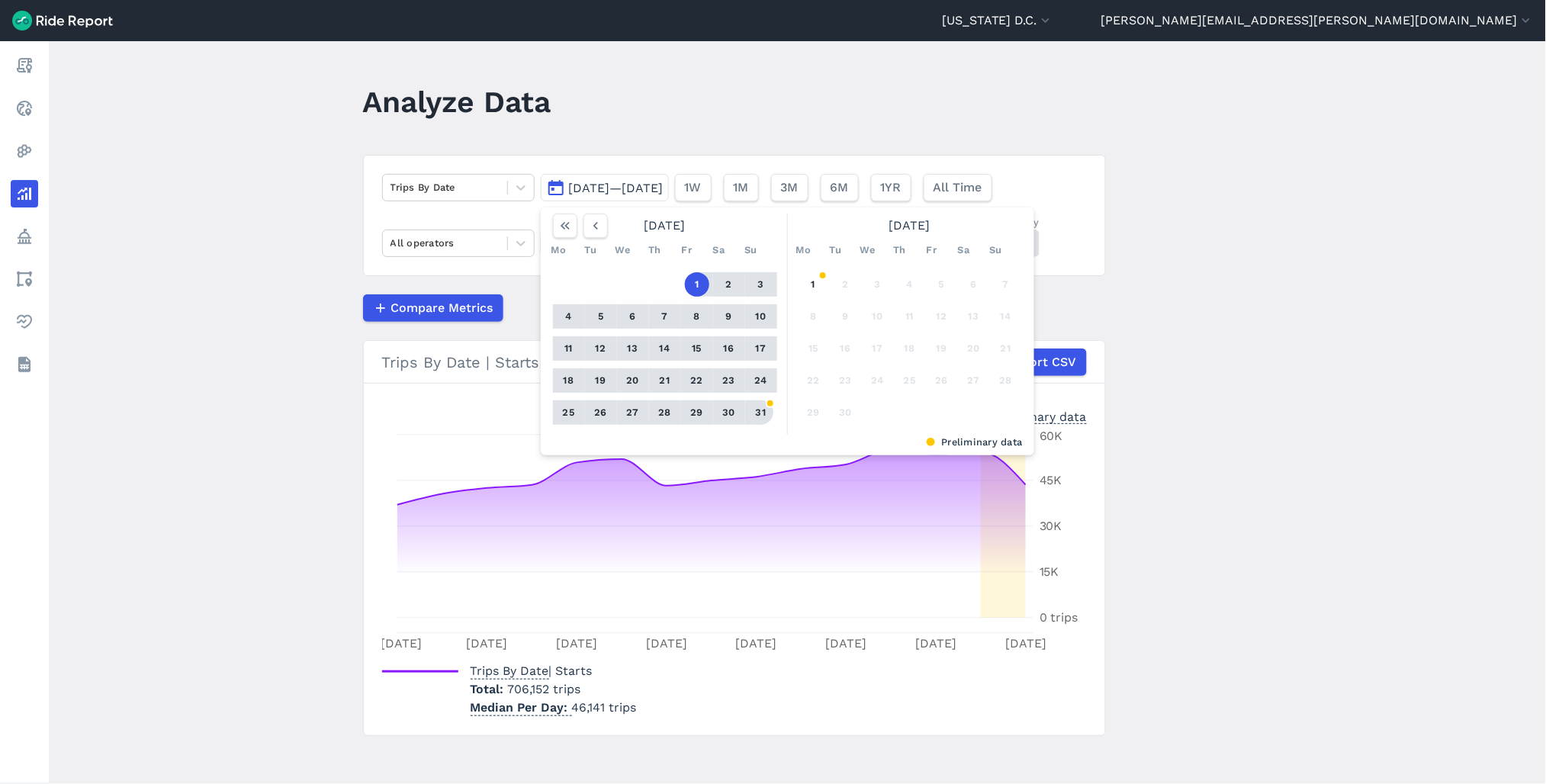
click at [759, 411] on button "31" at bounding box center [761, 412] width 25 height 25
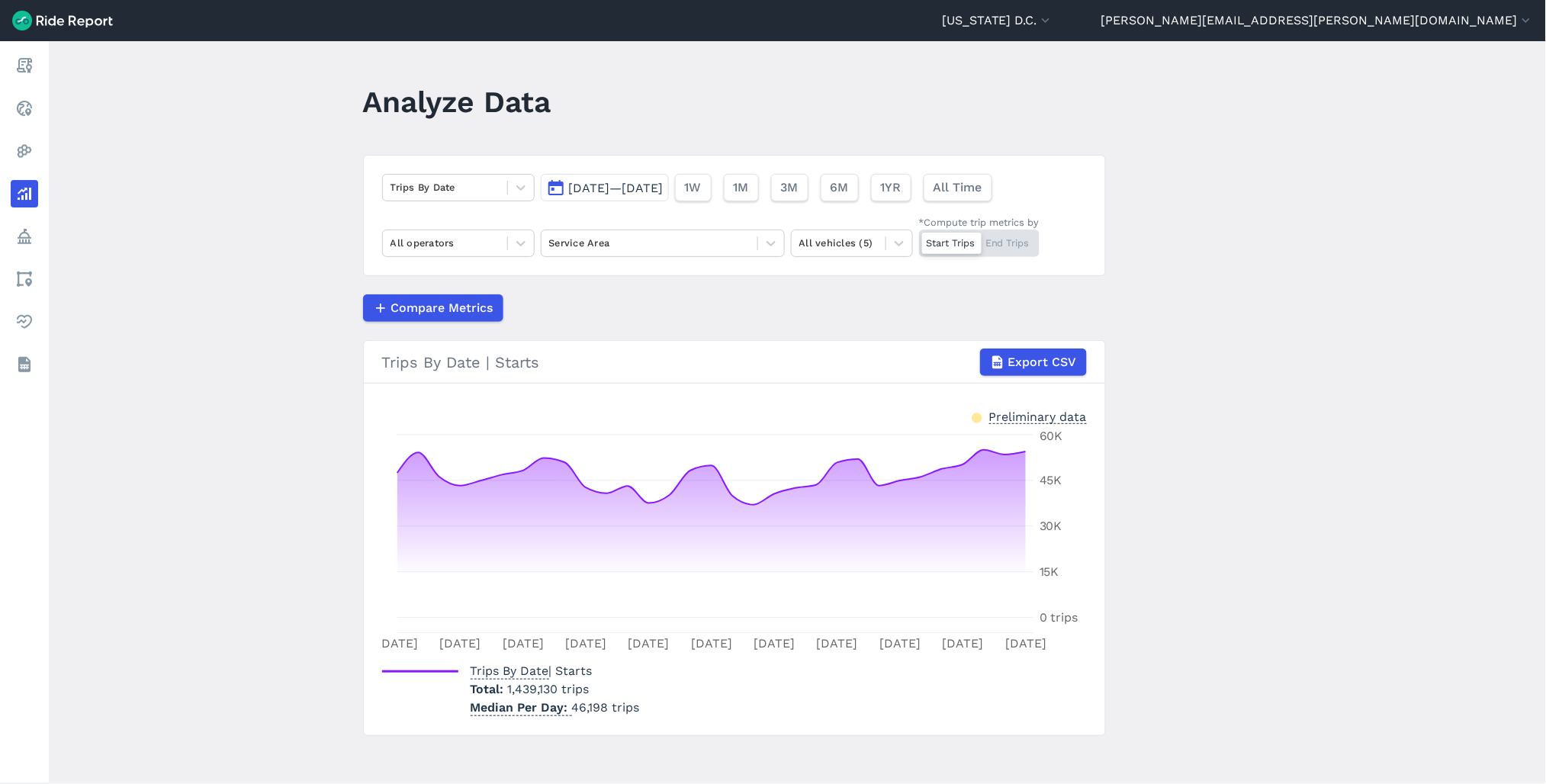
click at [586, 189] on span "Aug 1, 2025—Aug 31, 2025" at bounding box center [616, 188] width 95 height 14
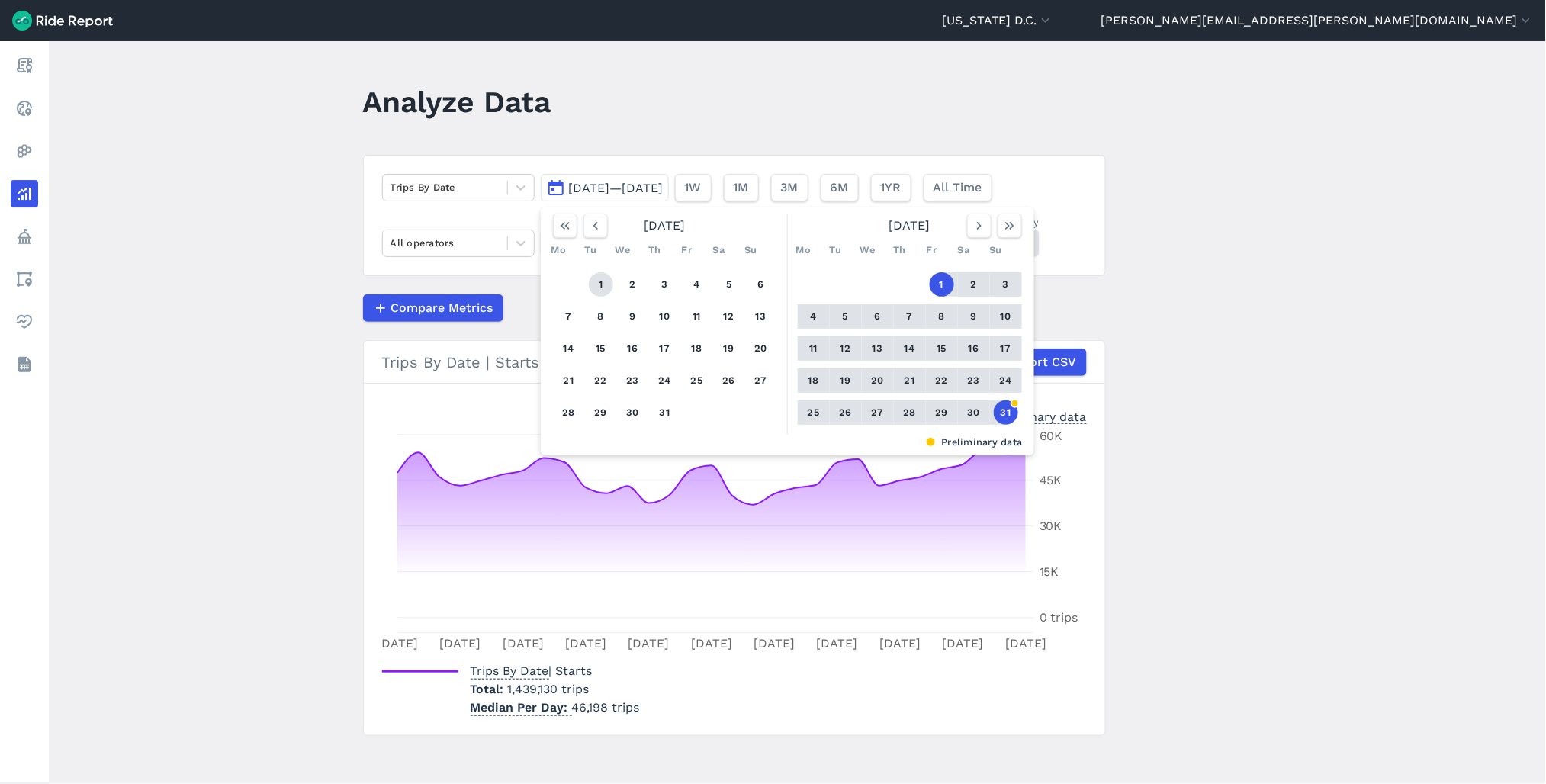
click at [597, 284] on button "1" at bounding box center [601, 284] width 25 height 25
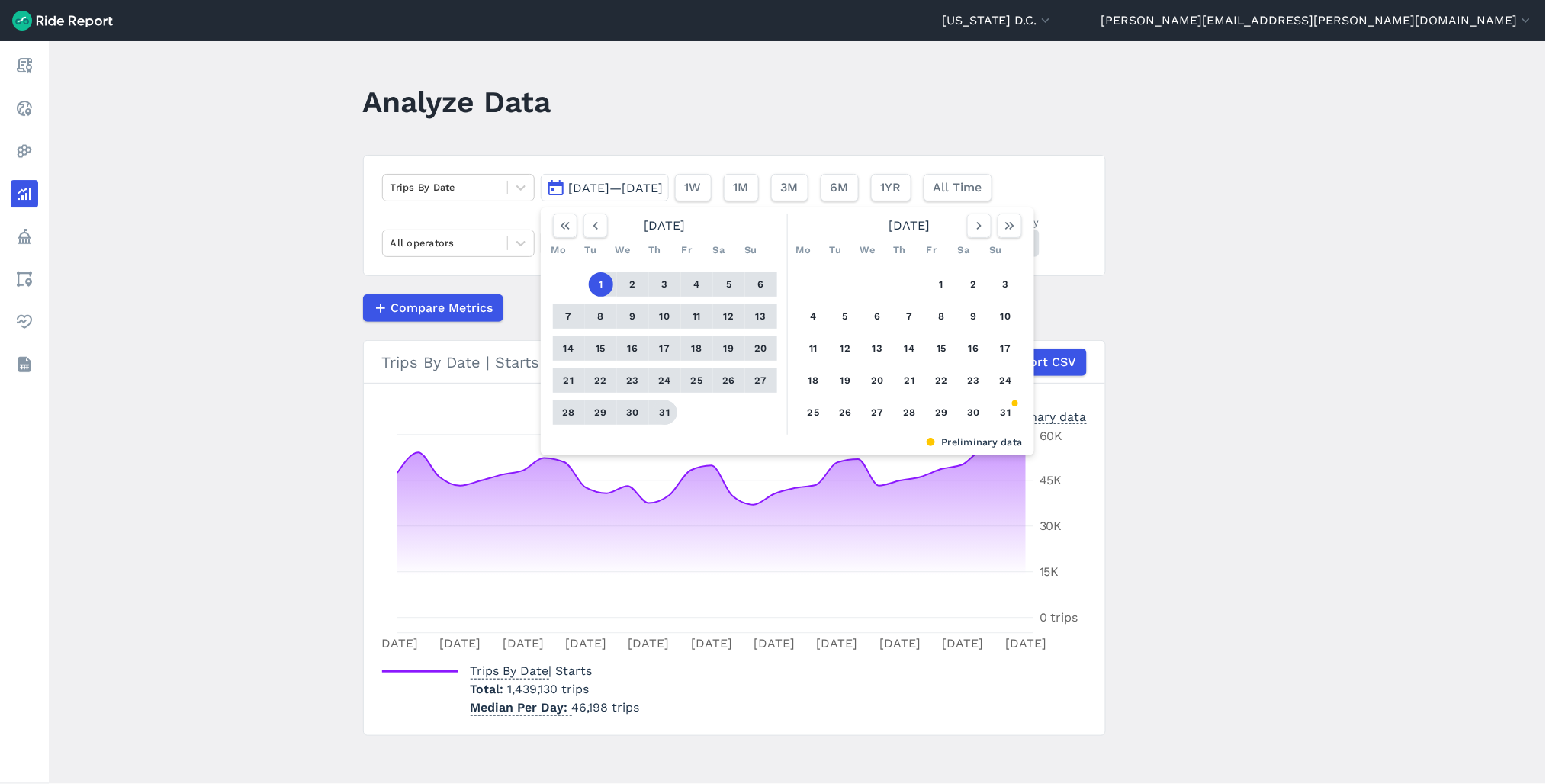
click at [665, 411] on button "31" at bounding box center [665, 412] width 25 height 25
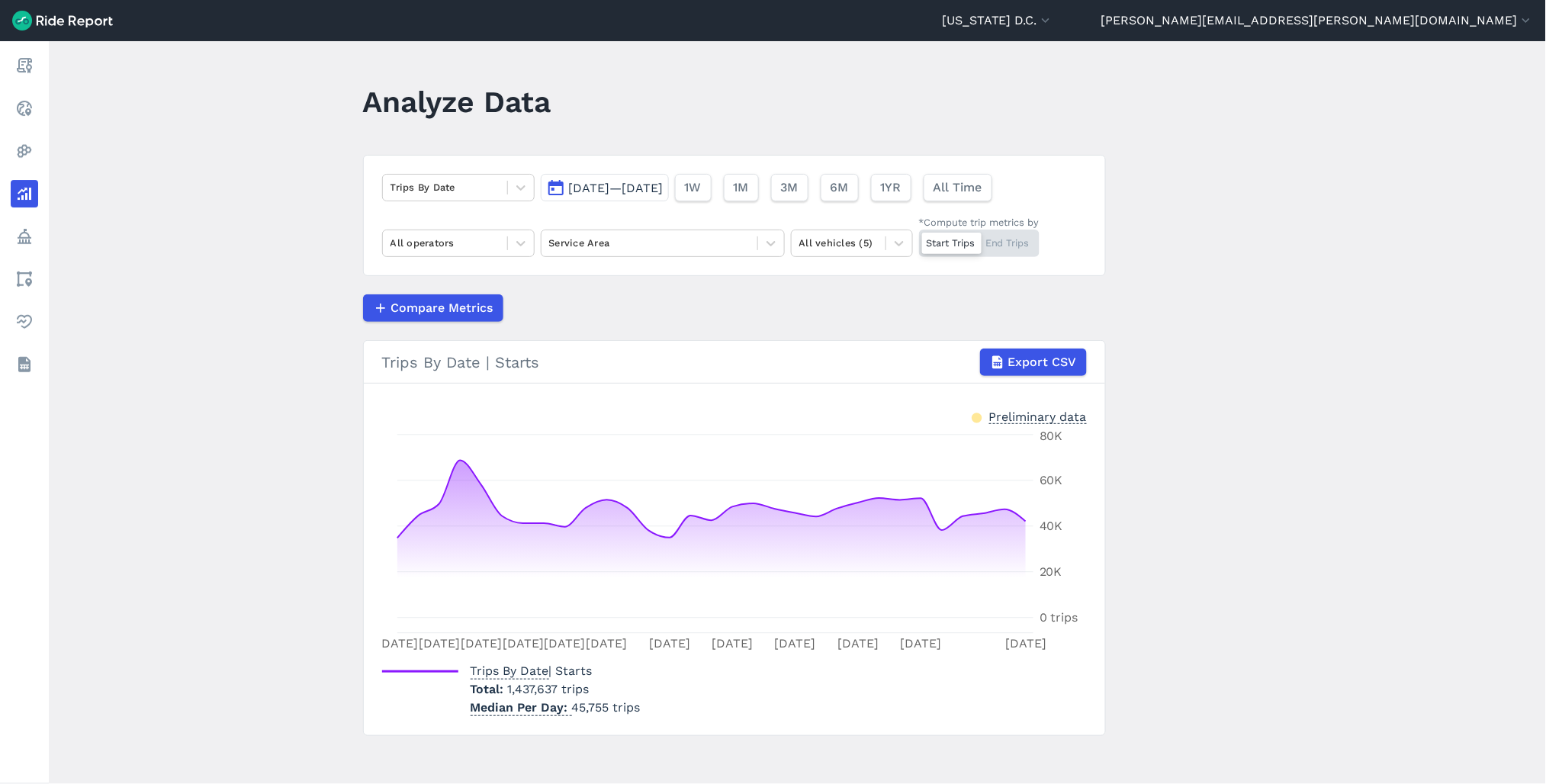
click at [636, 194] on span "Jul 1, 2025—Jul 31, 2025" at bounding box center [616, 188] width 95 height 14
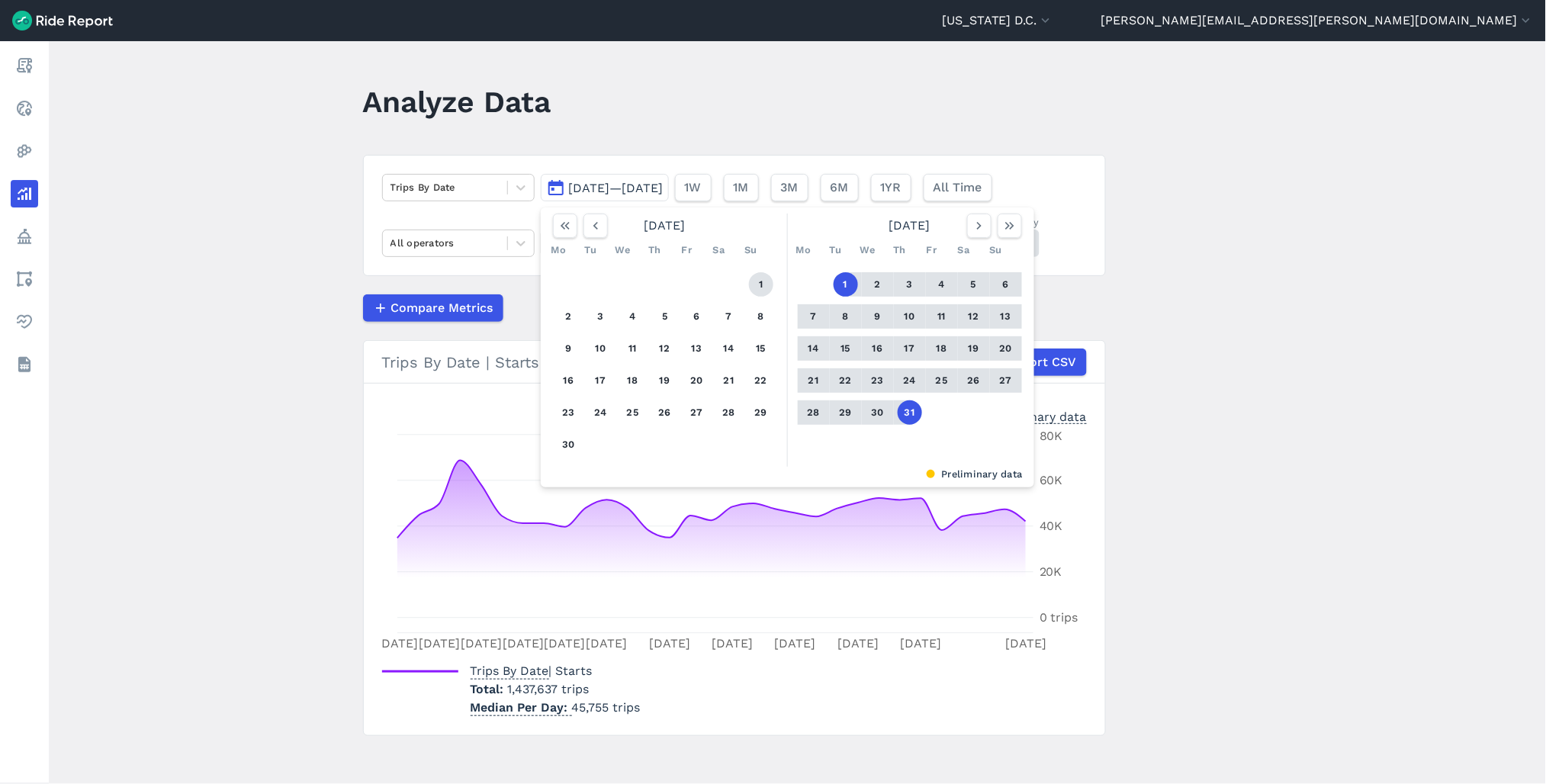
click at [758, 287] on button "1" at bounding box center [761, 284] width 25 height 25
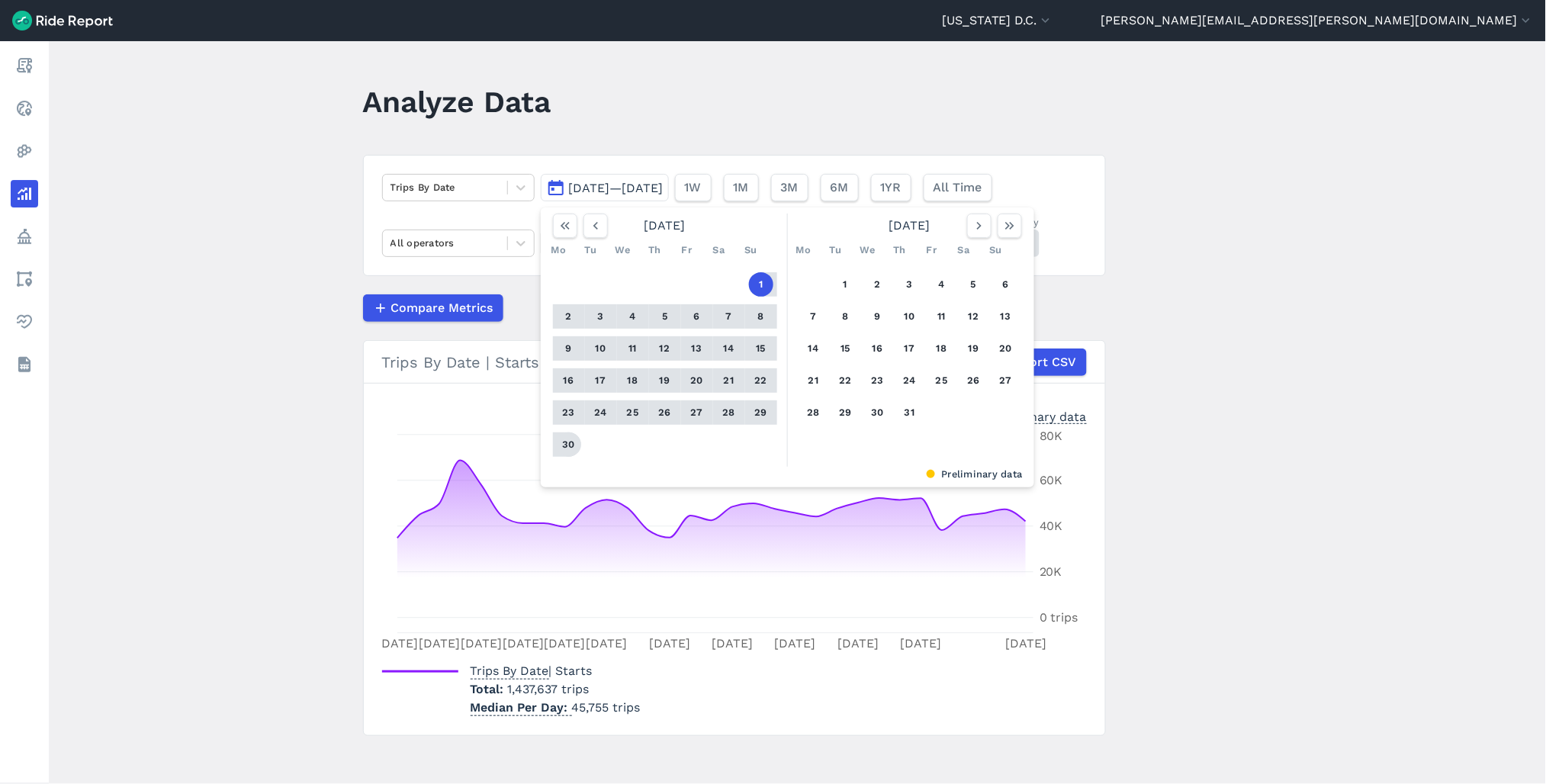
click at [563, 449] on button "30" at bounding box center [569, 444] width 25 height 25
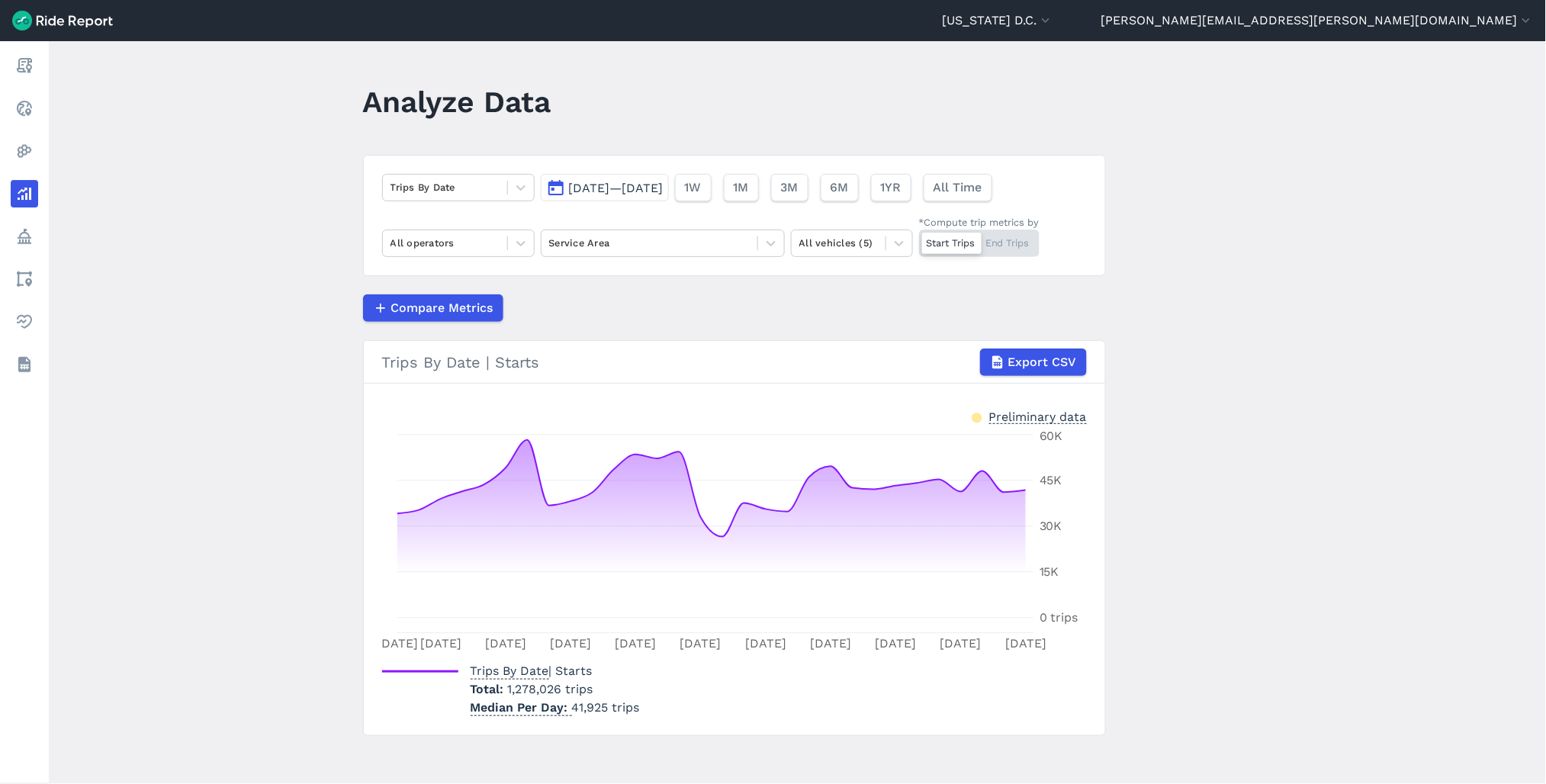
click at [639, 194] on span "Jun 1, 2025—Jun 30, 2025" at bounding box center [616, 188] width 95 height 14
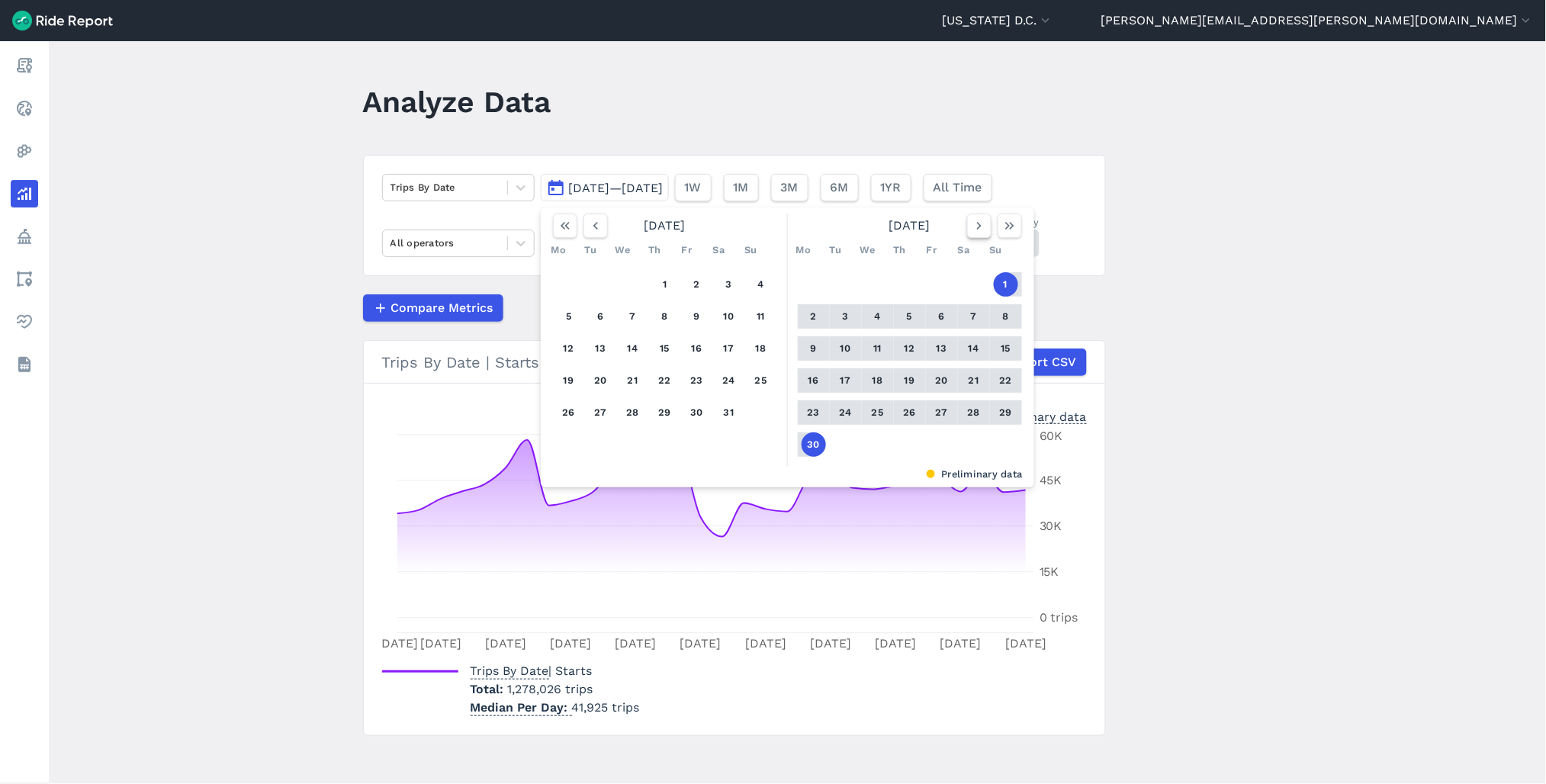
click at [980, 221] on icon "button" at bounding box center [980, 226] width 15 height 15
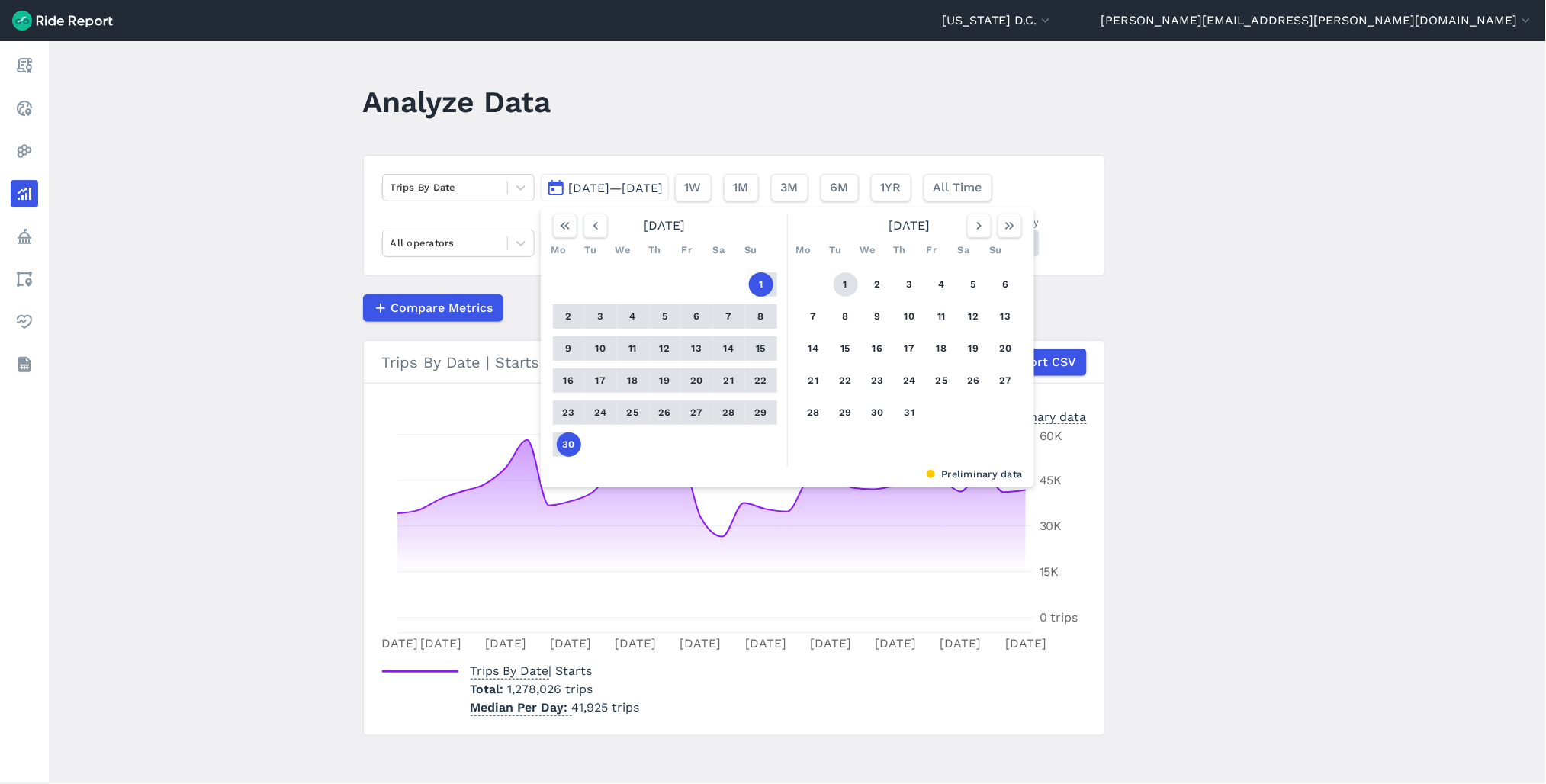
click at [842, 282] on button "1" at bounding box center [846, 284] width 25 height 25
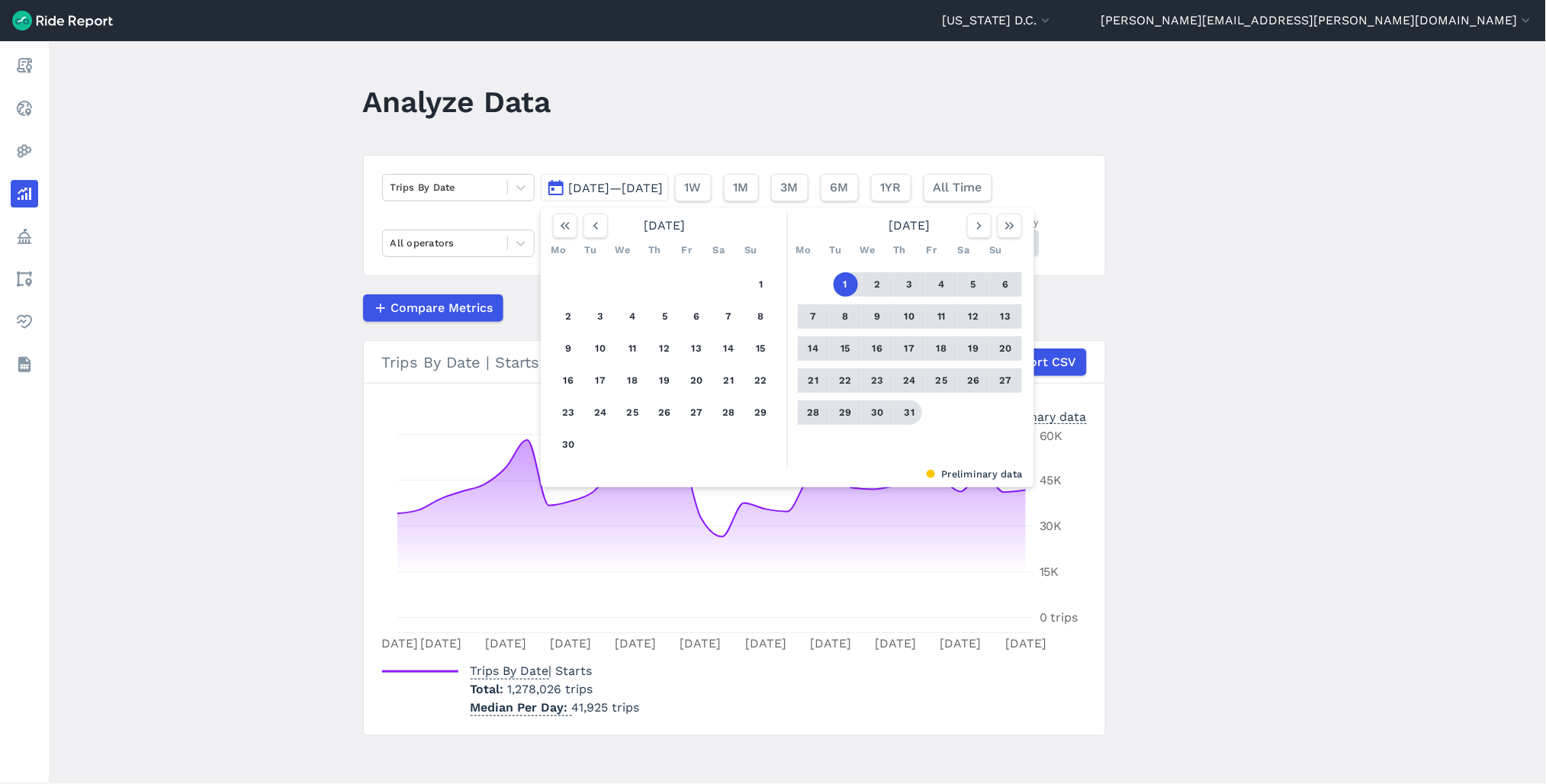
click at [910, 412] on button "31" at bounding box center [910, 412] width 25 height 25
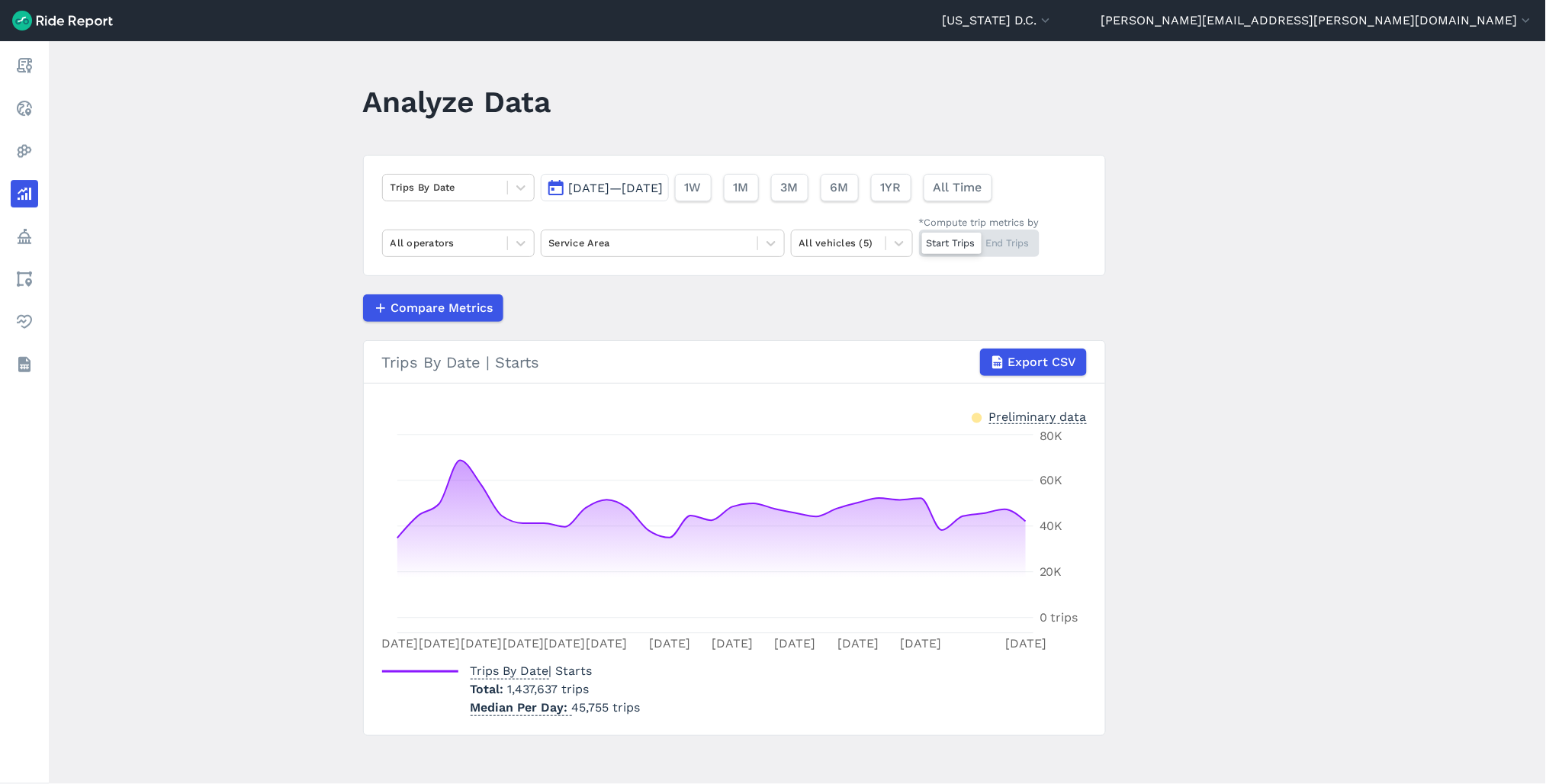
click at [638, 193] on span "Jul 1, 2025—Jul 31, 2025" at bounding box center [616, 188] width 95 height 14
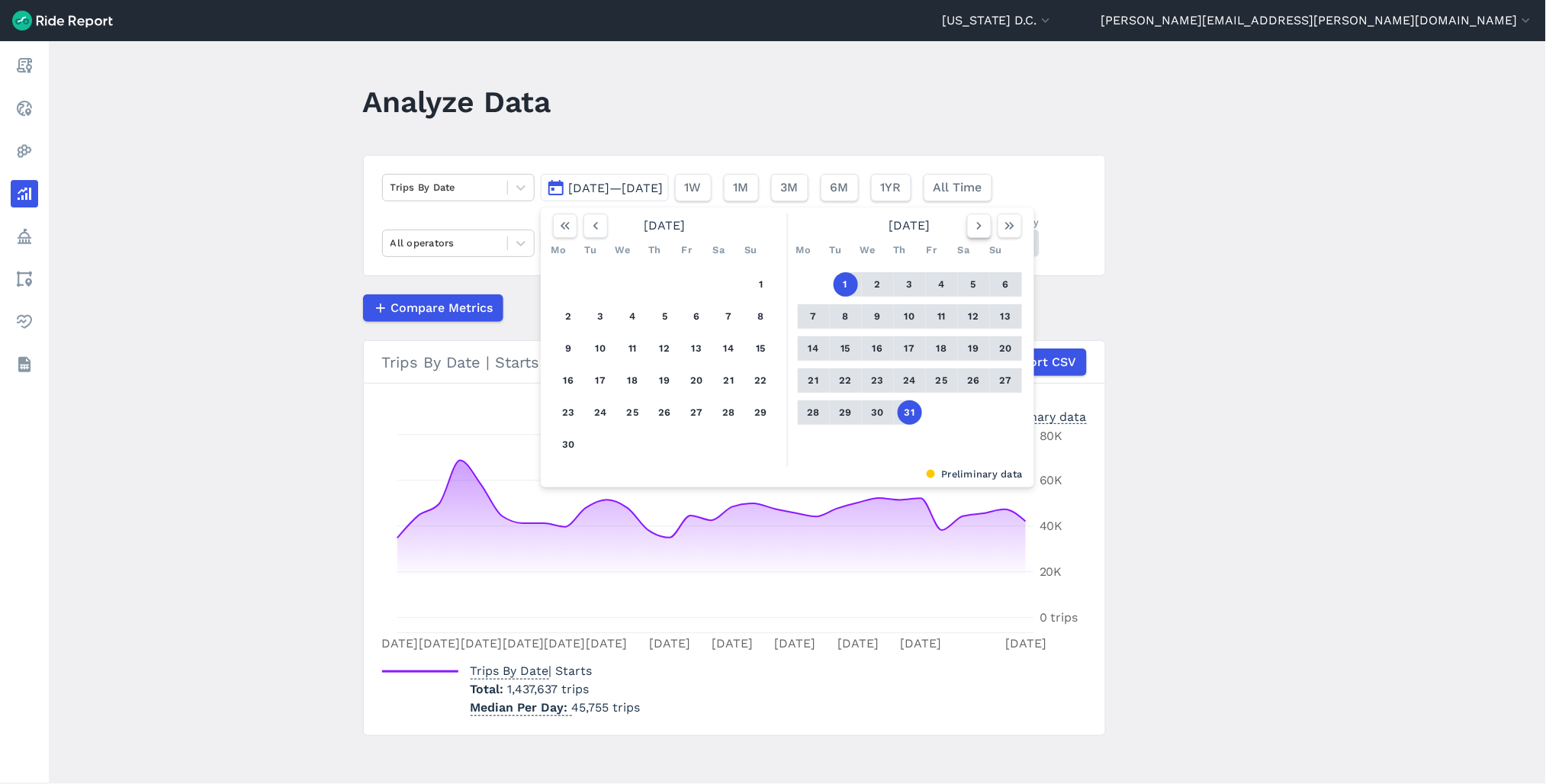
click at [973, 224] on icon "button" at bounding box center [980, 226] width 15 height 15
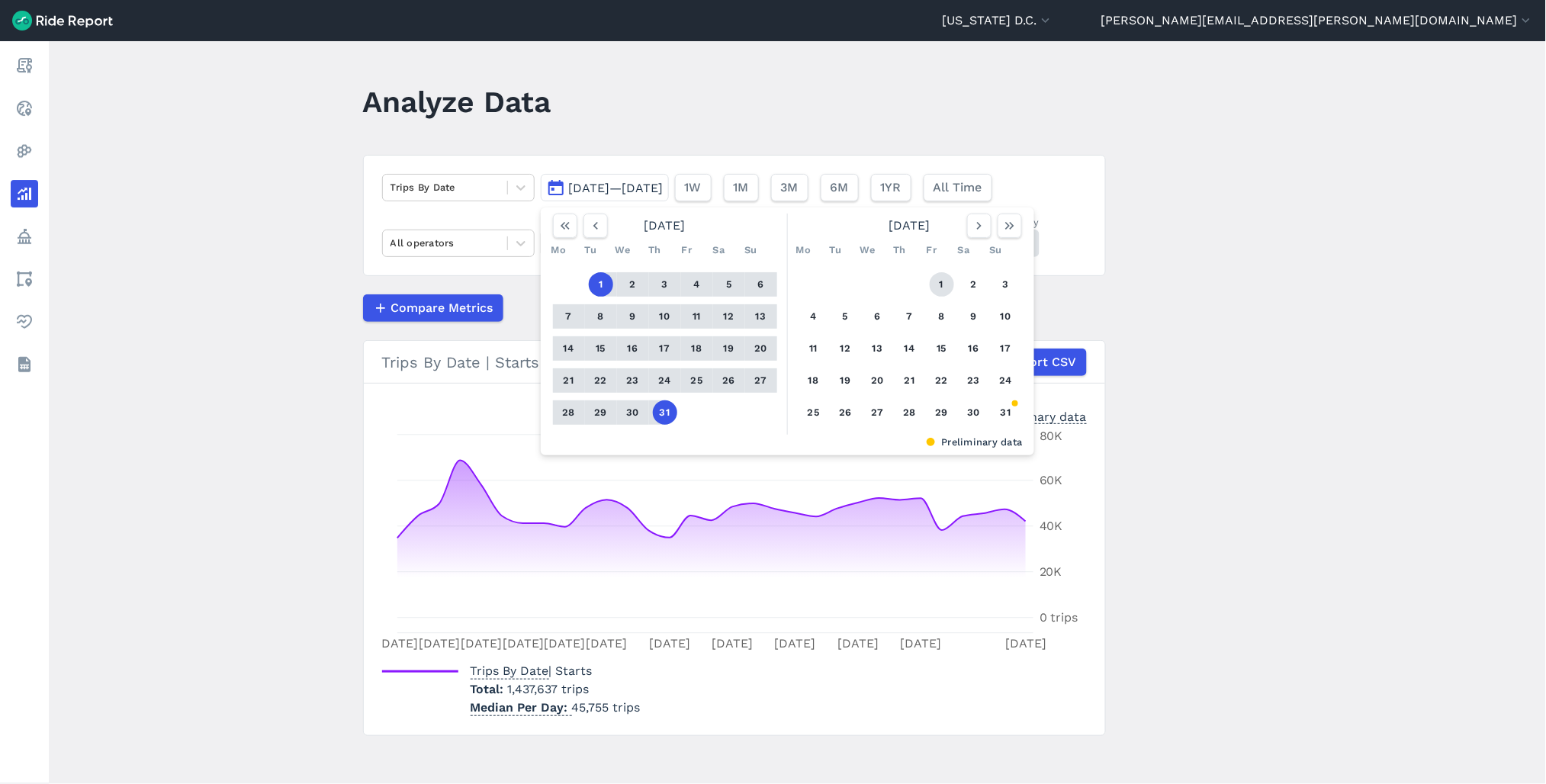
click at [941, 279] on button "1" at bounding box center [941, 284] width 25 height 25
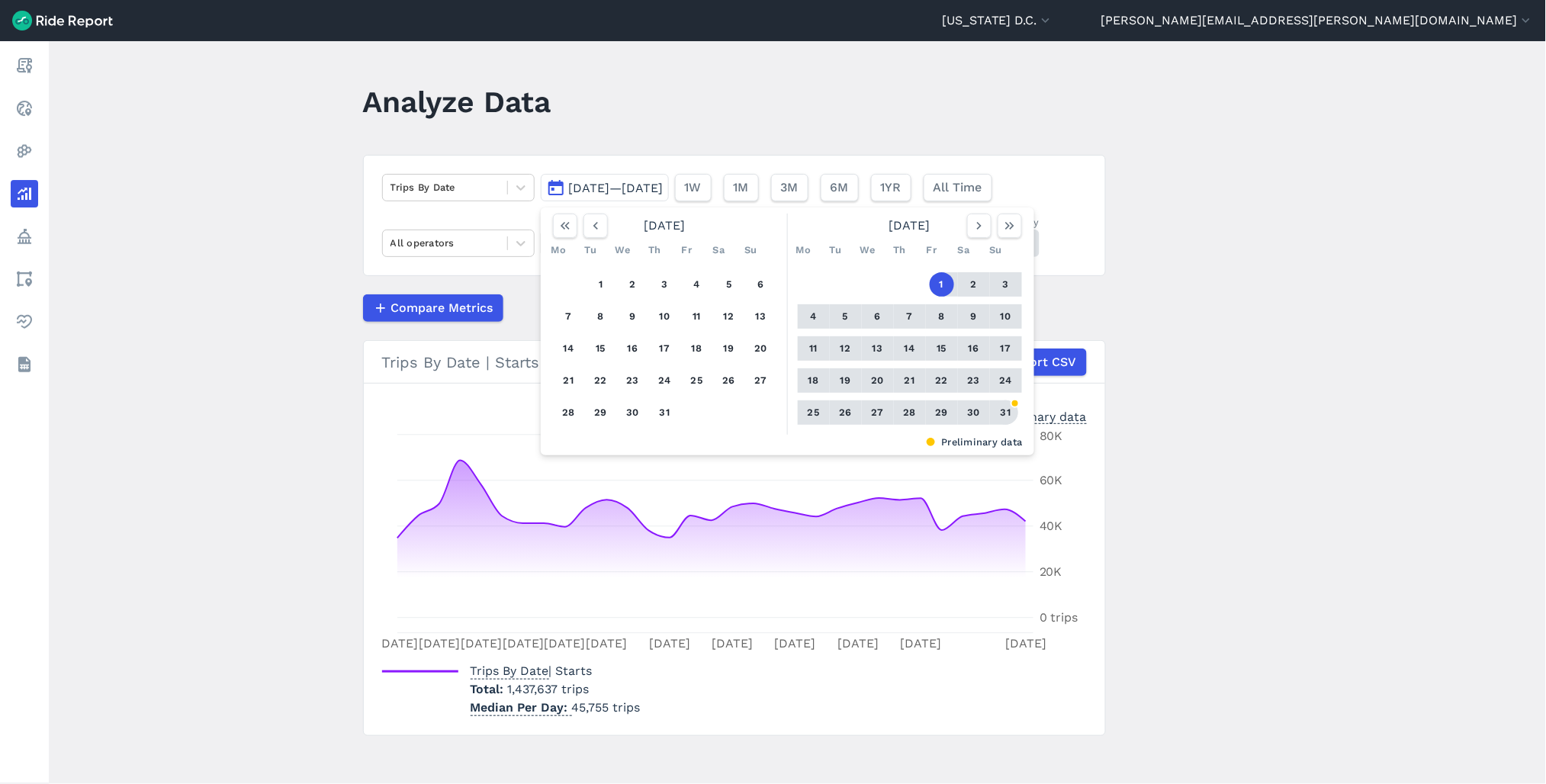
click at [1001, 405] on button "31" at bounding box center [1006, 412] width 25 height 25
